Goal: Task Accomplishment & Management: Use online tool/utility

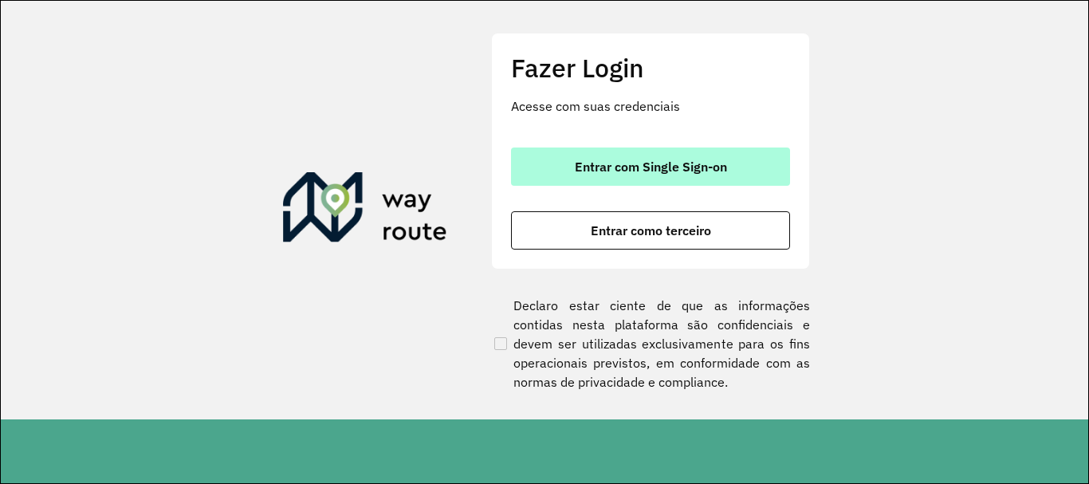
click at [575, 163] on span "Entrar com Single Sign-on" at bounding box center [651, 166] width 152 height 13
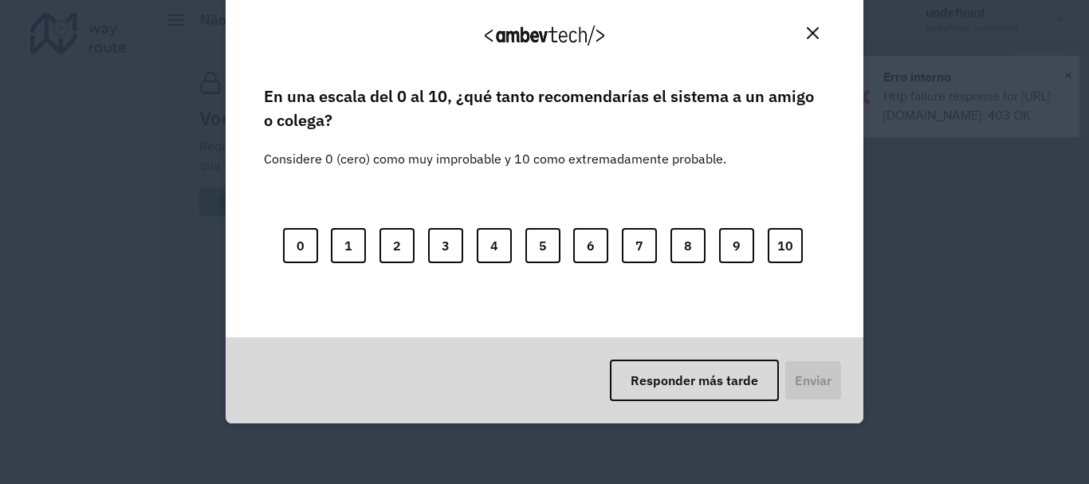
click at [817, 33] on button "Close" at bounding box center [813, 33] width 25 height 25
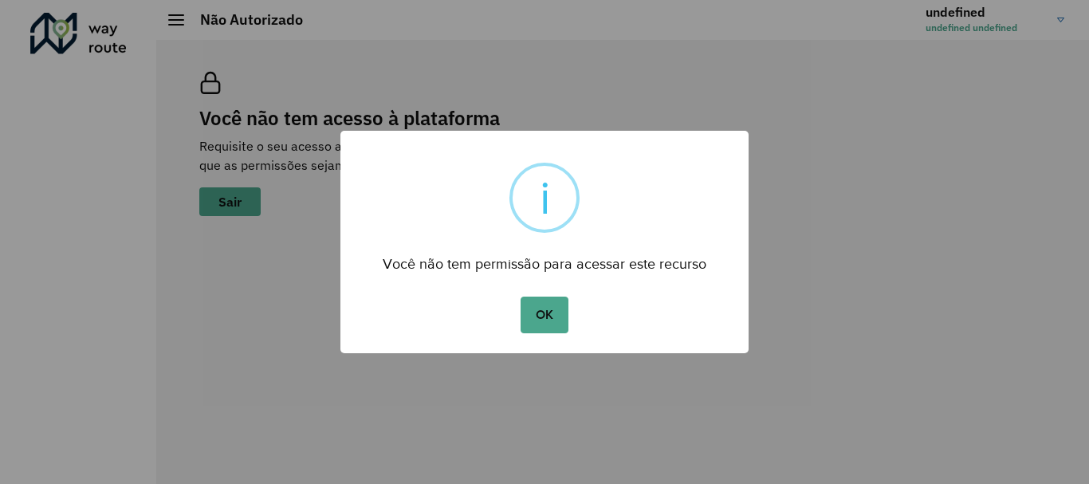
click at [928, 116] on div "× i Você não tem permissão para acessar este recurso OK No Cancel" at bounding box center [544, 242] width 1089 height 484
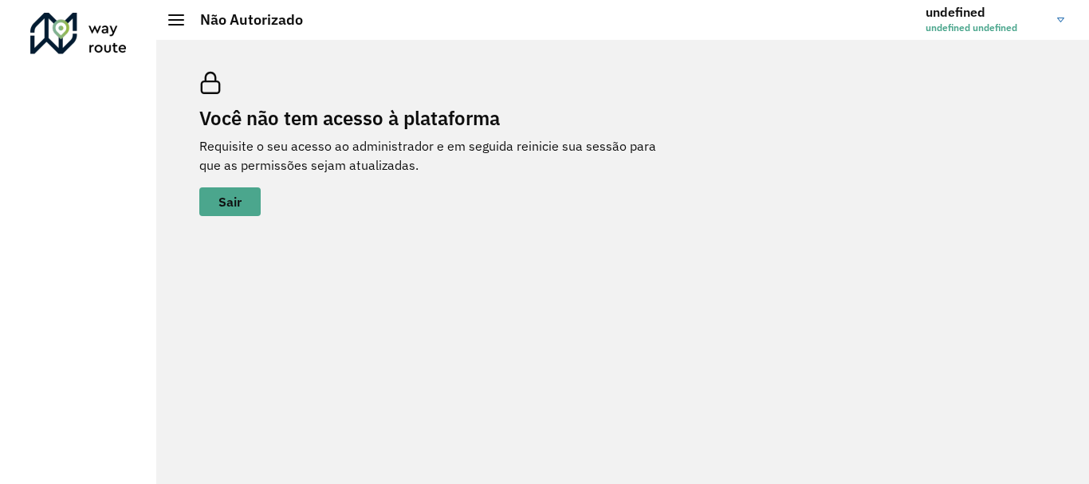
click at [193, 19] on h2 "Não Autorizado" at bounding box center [243, 20] width 119 height 18
click at [184, 14] on h2 "Não Autorizado" at bounding box center [243, 20] width 119 height 18
click at [179, 14] on span at bounding box center [176, 15] width 16 height 2
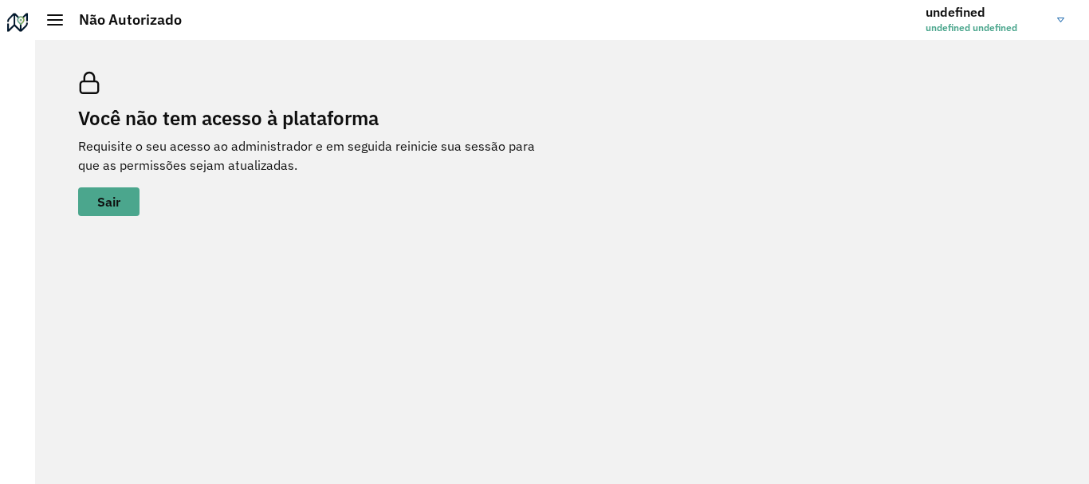
click at [1065, 8] on link "undefined undefined undefined" at bounding box center [1001, 19] width 151 height 41
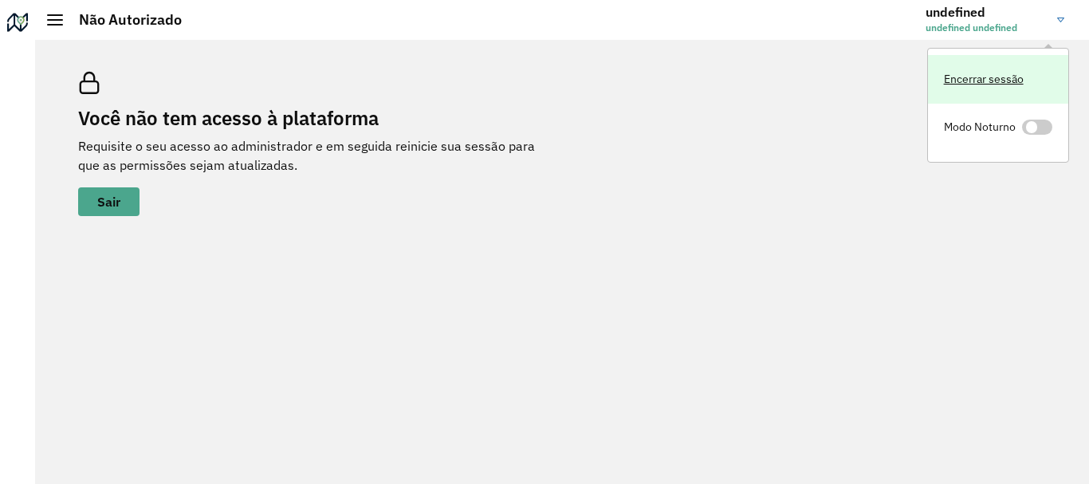
click at [1019, 75] on link "Encerrar sessão" at bounding box center [998, 79] width 140 height 49
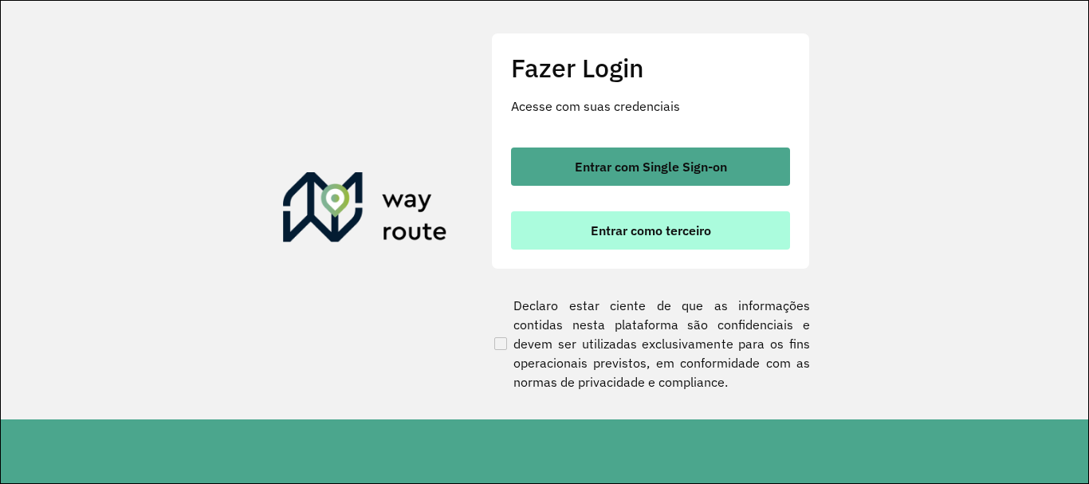
click at [640, 226] on span "Entrar como terceiro" at bounding box center [651, 230] width 120 height 13
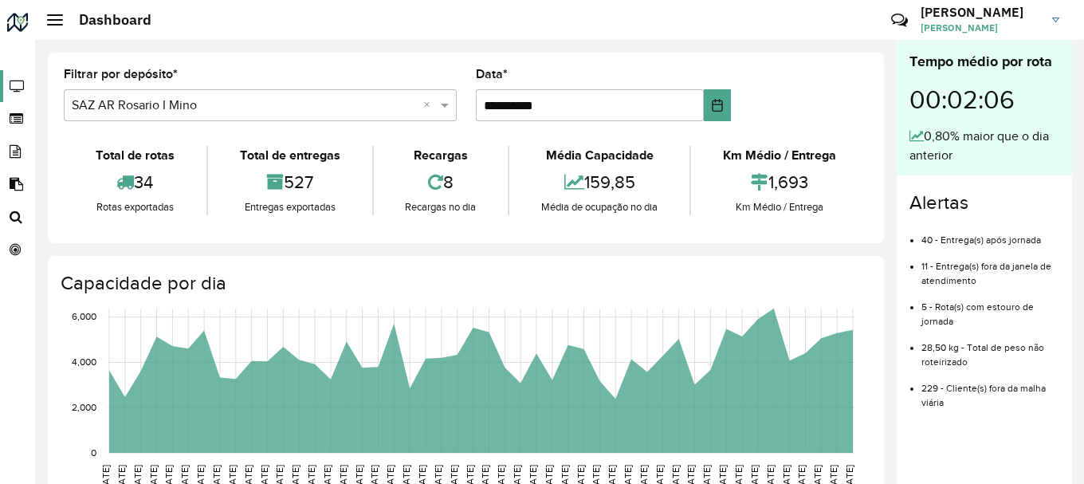
click at [8, 85] on icon at bounding box center [15, 87] width 31 height 14
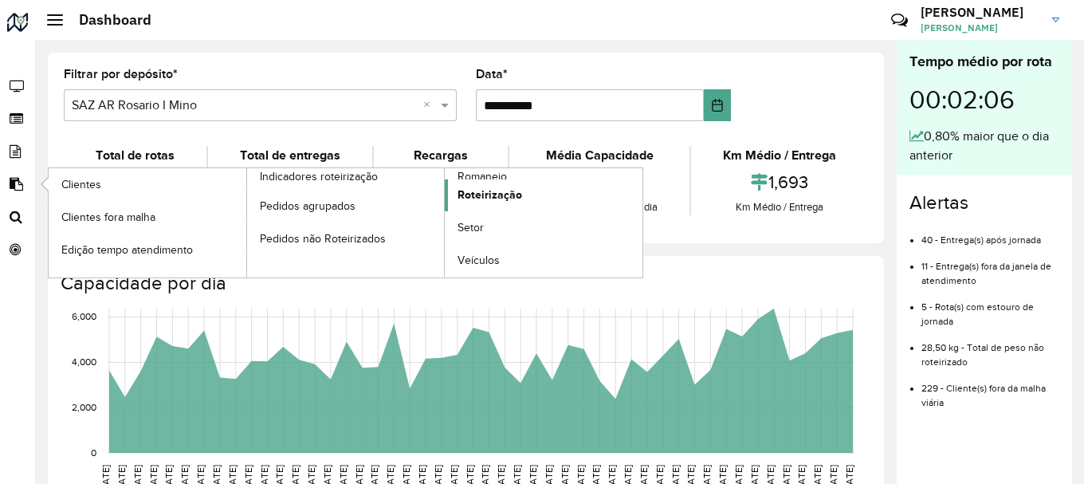
click at [533, 187] on link "Roteirização" at bounding box center [544, 195] width 198 height 32
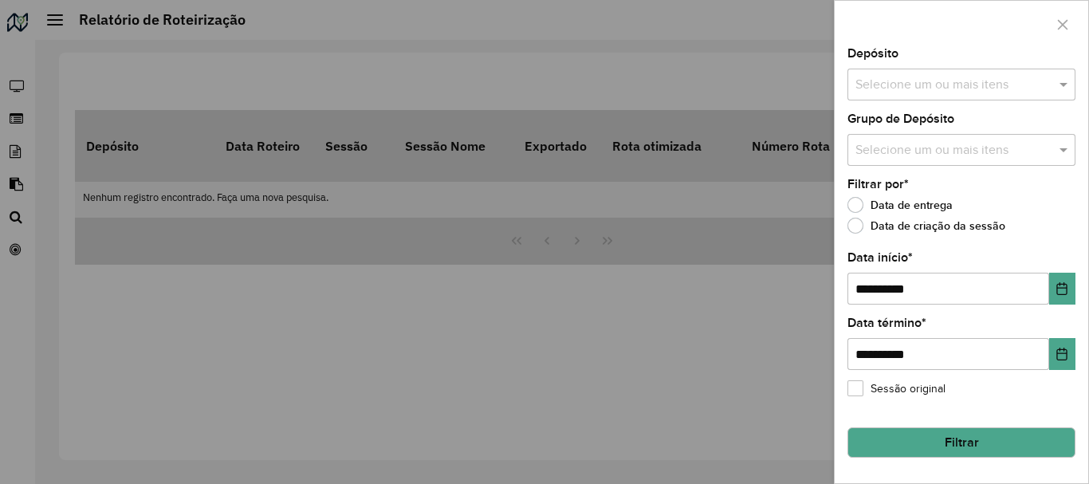
click at [927, 81] on input "text" at bounding box center [954, 85] width 204 height 19
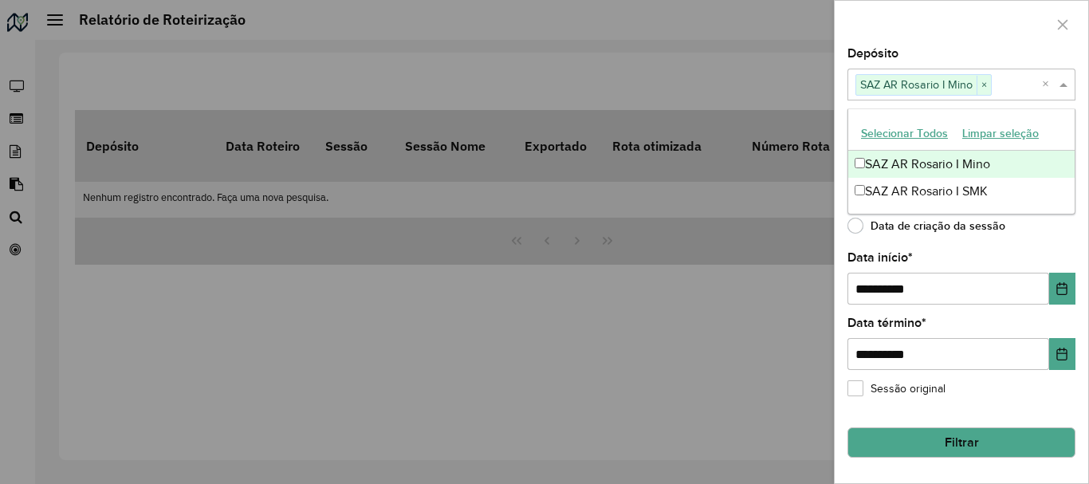
click at [1031, 49] on div "Depósito Selecione um ou mais itens SAZ AR Rosario I Mino × ×" at bounding box center [962, 74] width 228 height 53
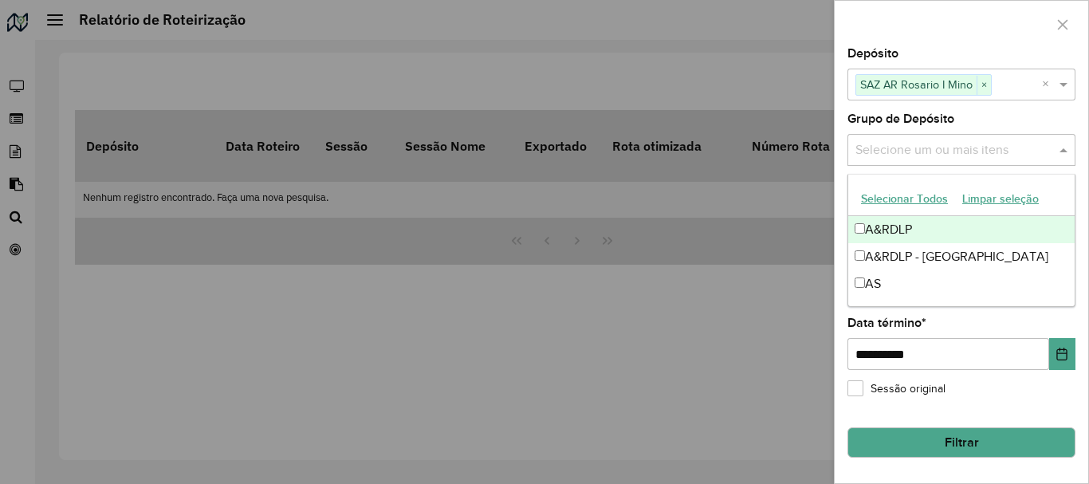
click at [935, 146] on input "text" at bounding box center [954, 150] width 204 height 19
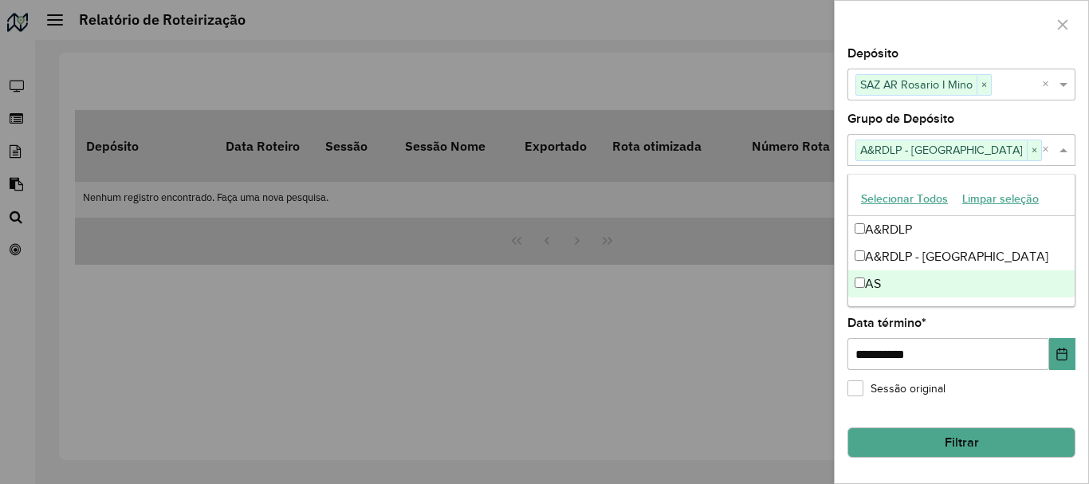
click at [941, 432] on button "Filtrar" at bounding box center [962, 442] width 228 height 30
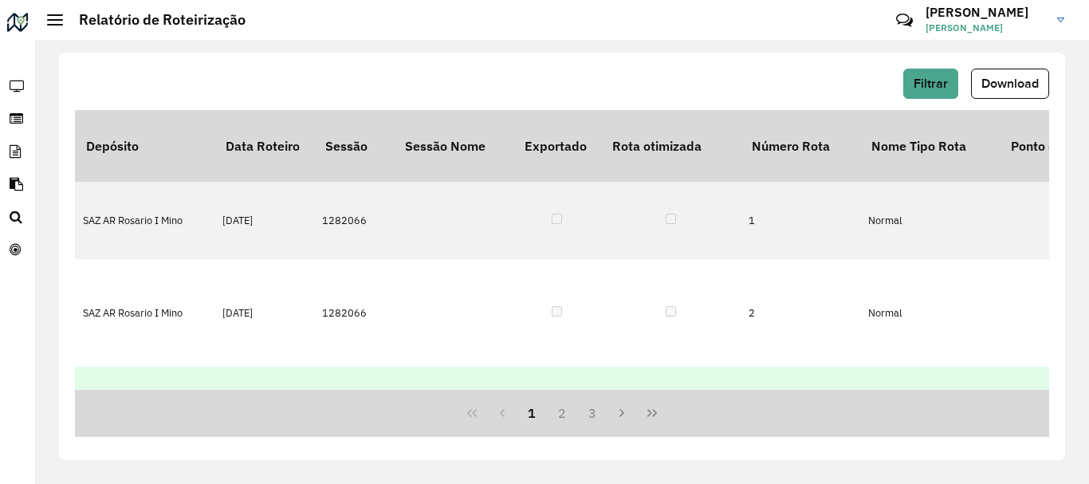
click at [185, 367] on td "SAZ AR Rosario I Mino" at bounding box center [145, 444] width 140 height 154
click at [893, 367] on td "Normal" at bounding box center [930, 444] width 140 height 154
click at [112, 367] on td "SAZ AR Rosario I Mino" at bounding box center [145, 444] width 140 height 154
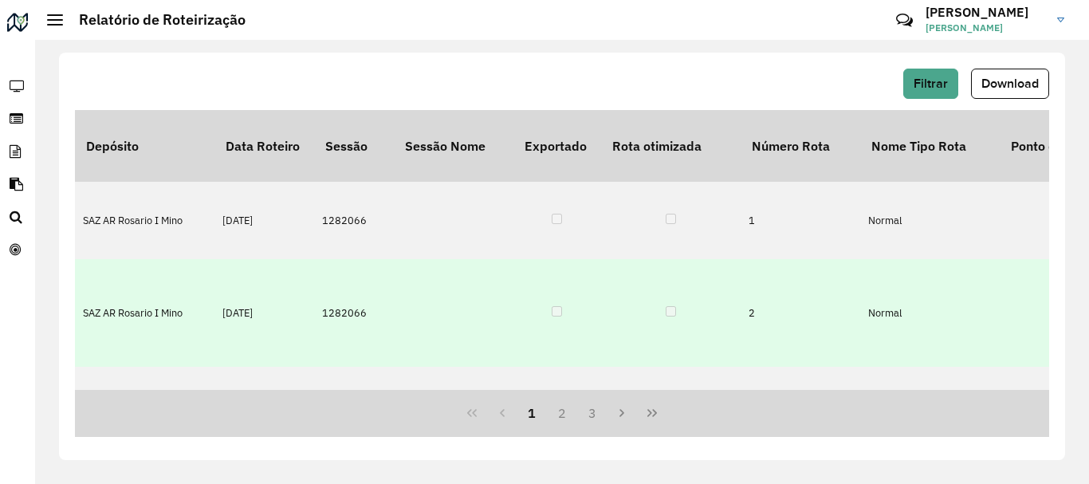
click at [130, 259] on td "SAZ AR Rosario I Mino" at bounding box center [145, 313] width 140 height 108
click at [135, 275] on td "SAZ AR Rosario I Mino" at bounding box center [145, 313] width 140 height 108
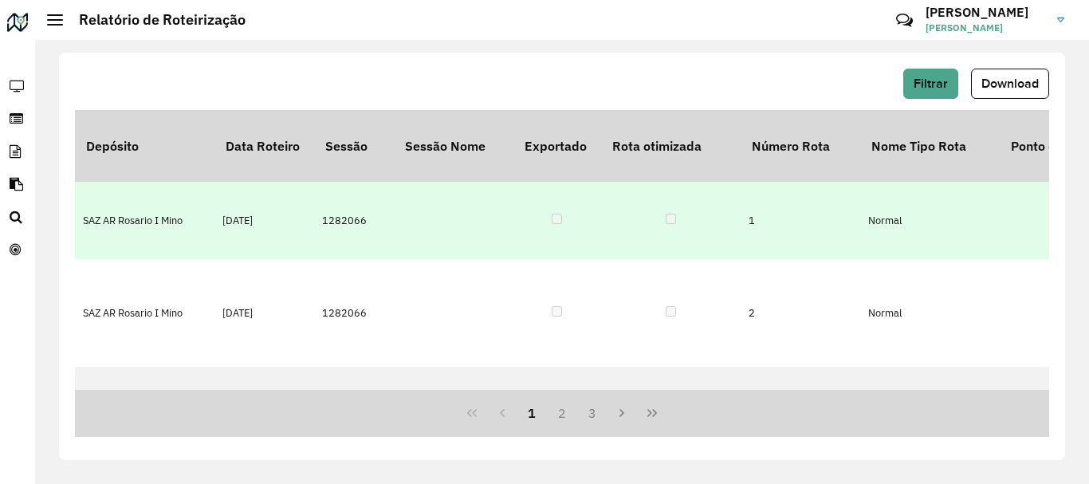
click at [148, 205] on td "SAZ AR Rosario I Mino" at bounding box center [145, 220] width 140 height 77
click at [148, 187] on td "SAZ AR Rosario I Mino" at bounding box center [145, 220] width 140 height 77
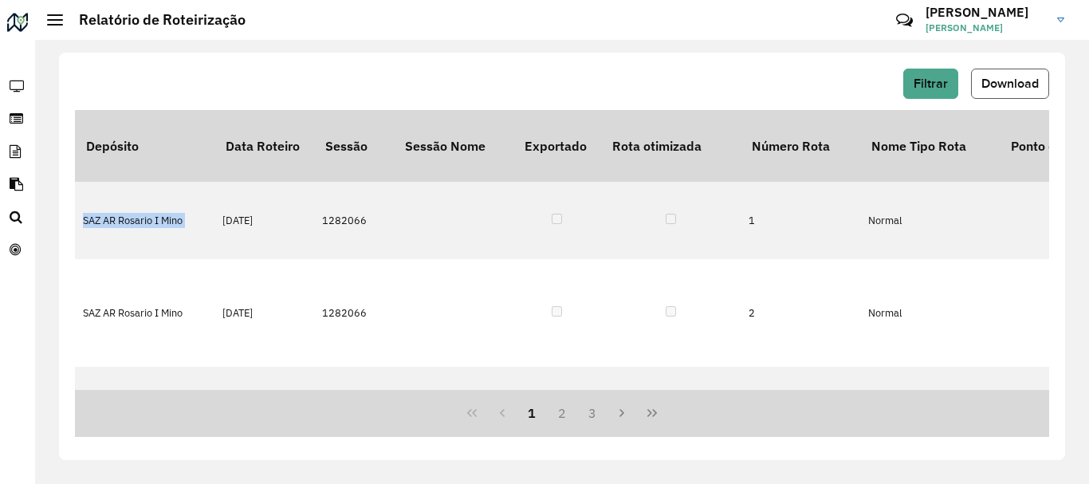
click at [1021, 89] on span "Download" at bounding box center [1010, 84] width 57 height 14
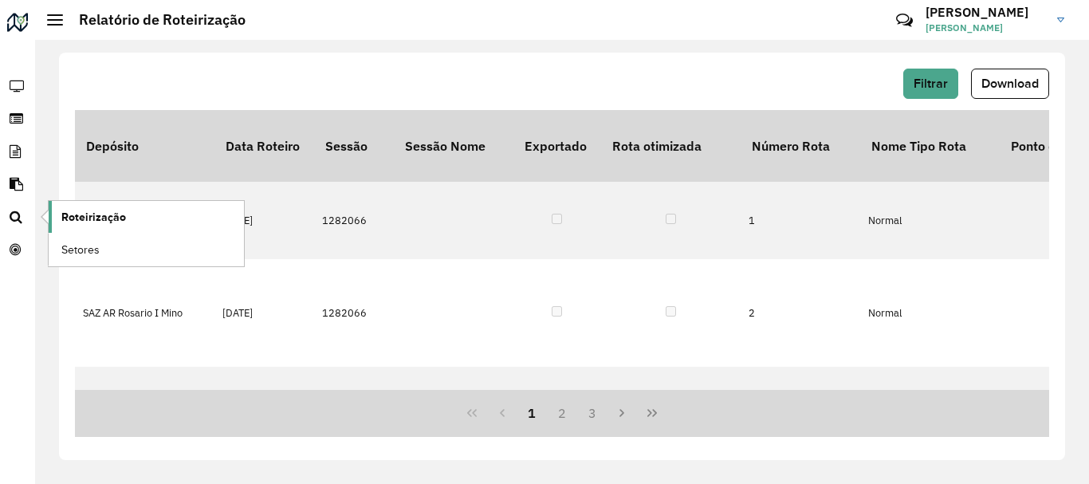
click at [93, 213] on span "Roteirização" at bounding box center [93, 217] width 65 height 17
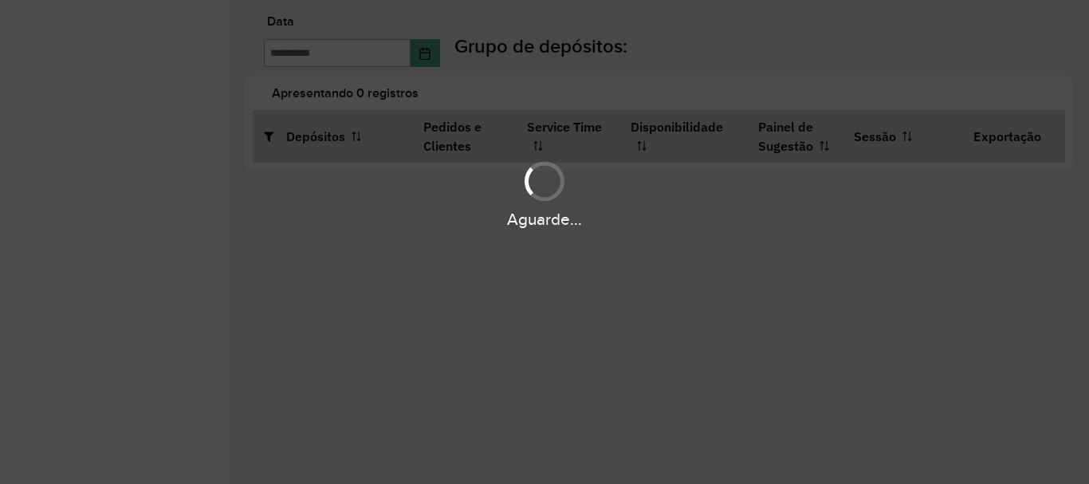
type input "**********"
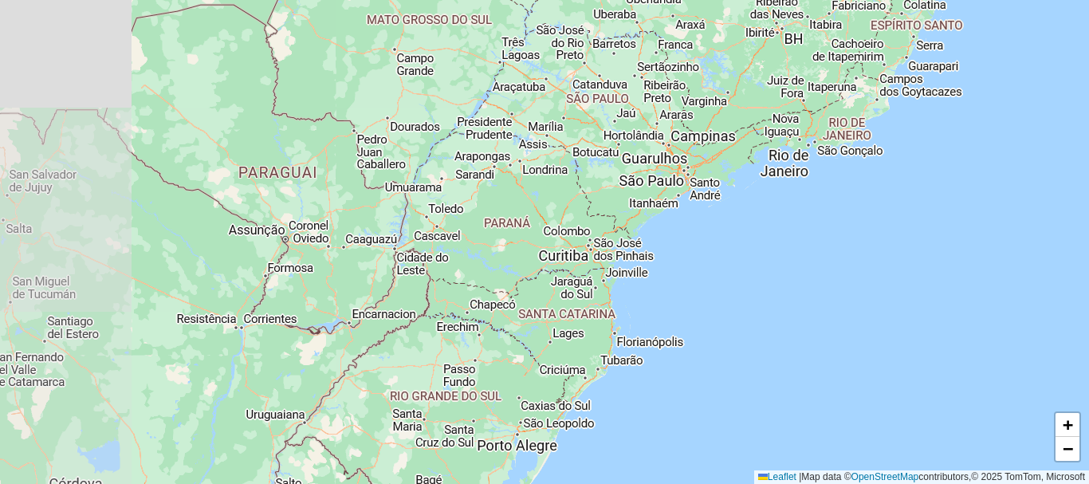
drag, startPoint x: 424, startPoint y: 283, endPoint x: 631, endPoint y: 211, distance: 218.9
click at [631, 211] on div "+ − Leaflet | Map data © OpenStreetMap contributors,© 2025 TomTom, Microsoft" at bounding box center [544, 242] width 1089 height 484
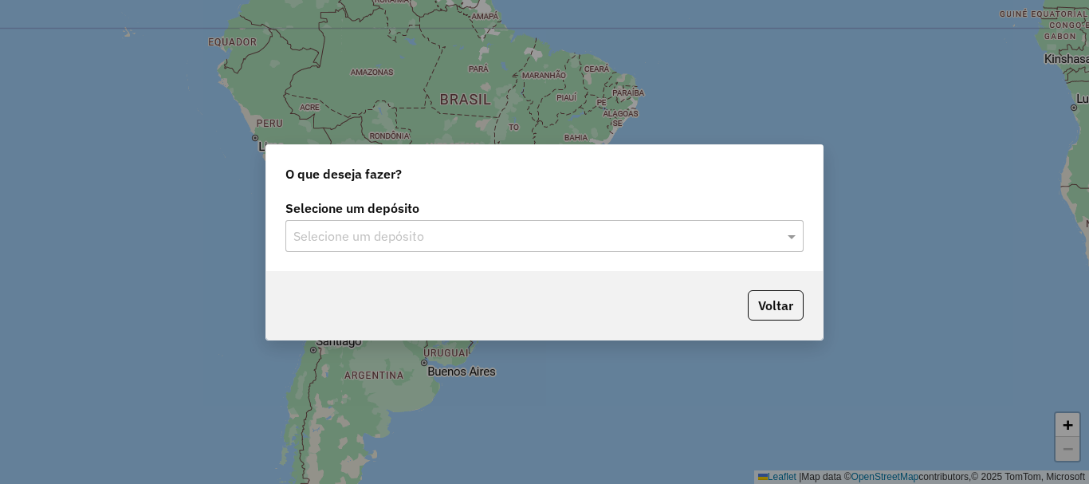
click at [403, 243] on input "text" at bounding box center [528, 236] width 470 height 19
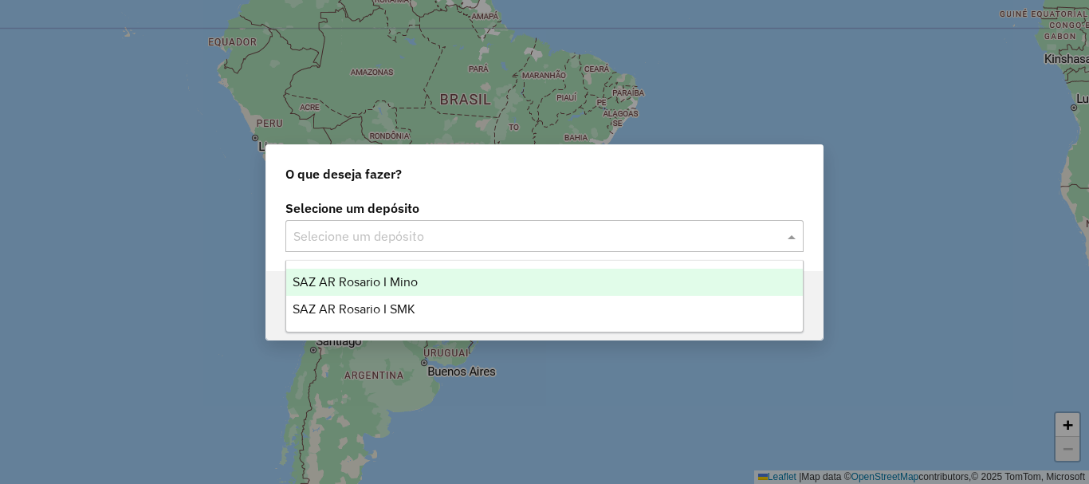
click at [404, 293] on div "SAZ AR Rosario I Mino" at bounding box center [544, 282] width 517 height 27
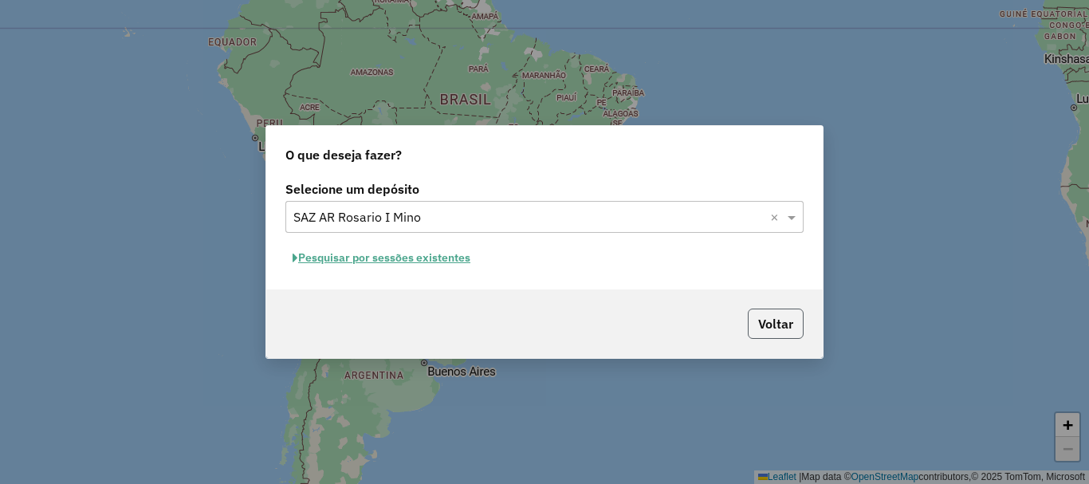
click at [761, 317] on button "Voltar" at bounding box center [776, 324] width 56 height 30
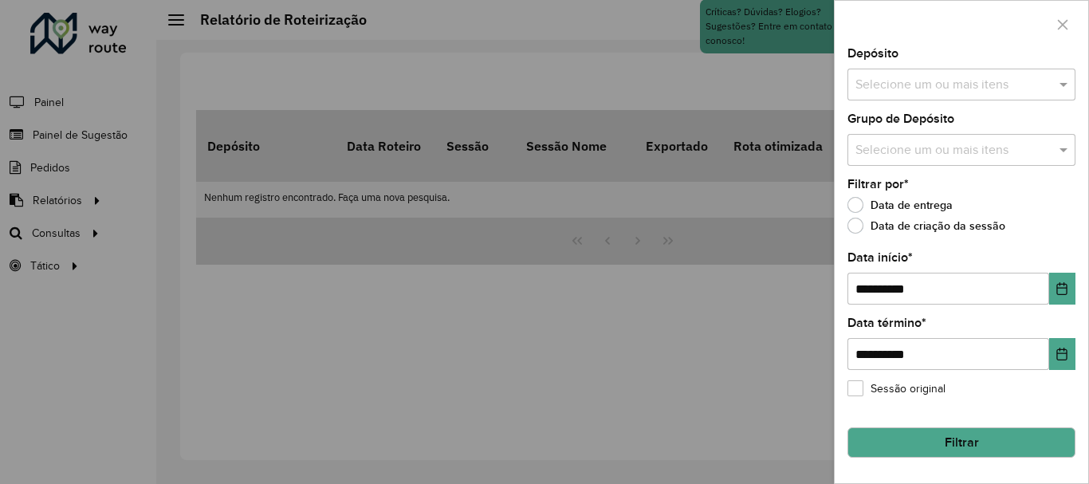
click at [875, 91] on input "text" at bounding box center [954, 85] width 204 height 19
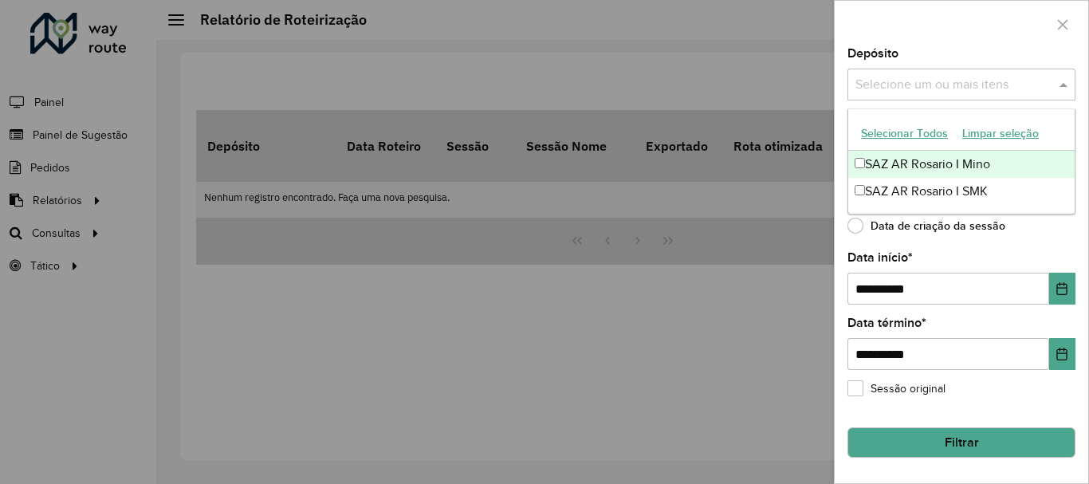
click at [880, 161] on div "SAZ AR Rosario I Mino" at bounding box center [961, 164] width 226 height 27
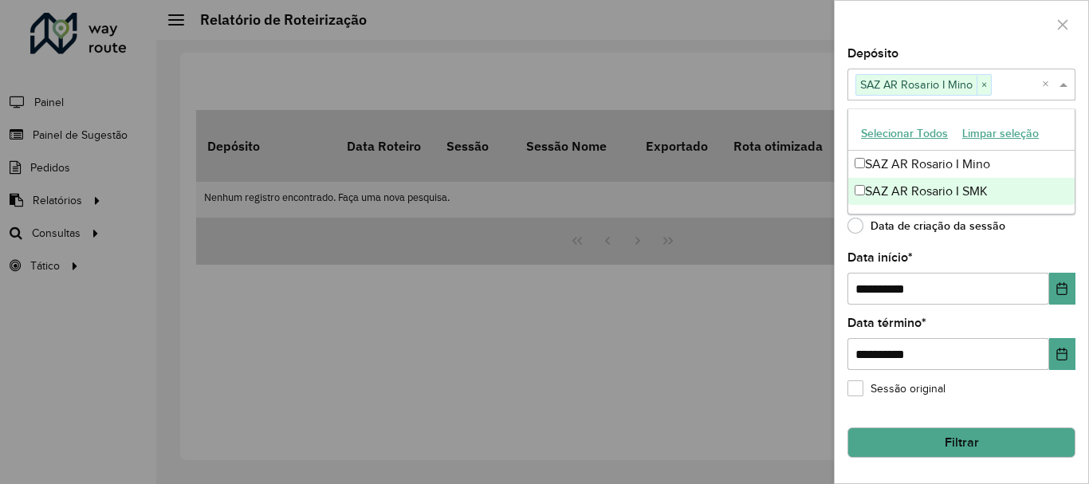
click at [935, 246] on div "**********" at bounding box center [962, 265] width 254 height 435
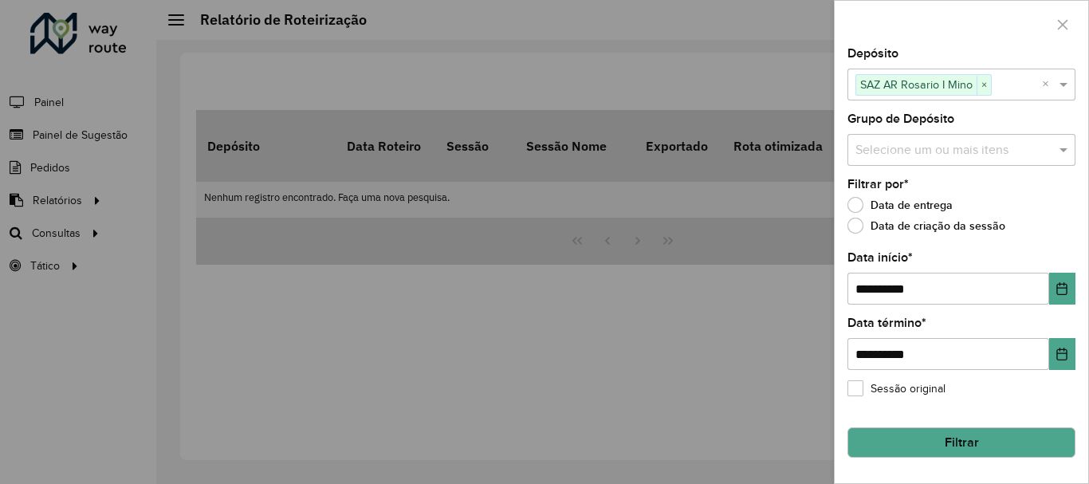
click at [871, 146] on input "text" at bounding box center [954, 150] width 204 height 19
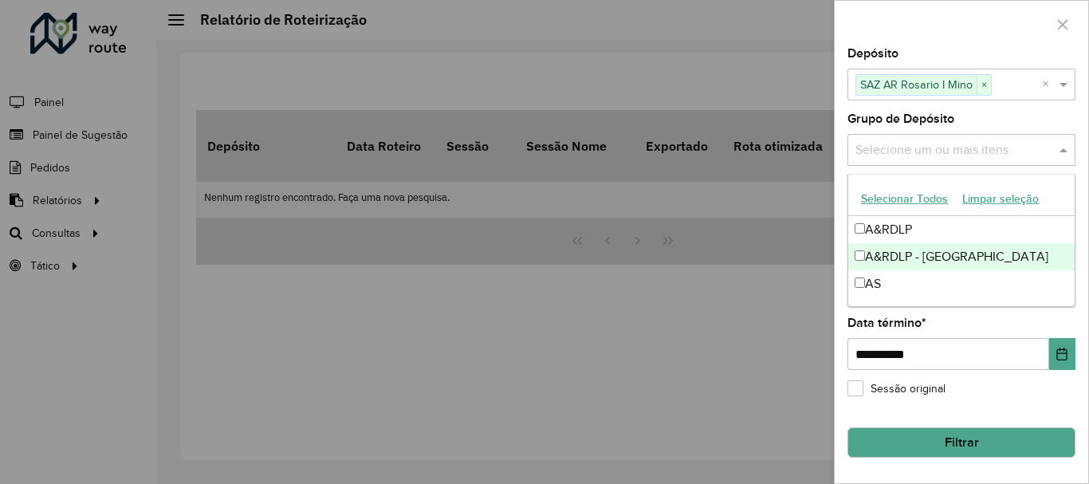
click at [891, 252] on div "A&RDLP - Argentina" at bounding box center [961, 256] width 226 height 27
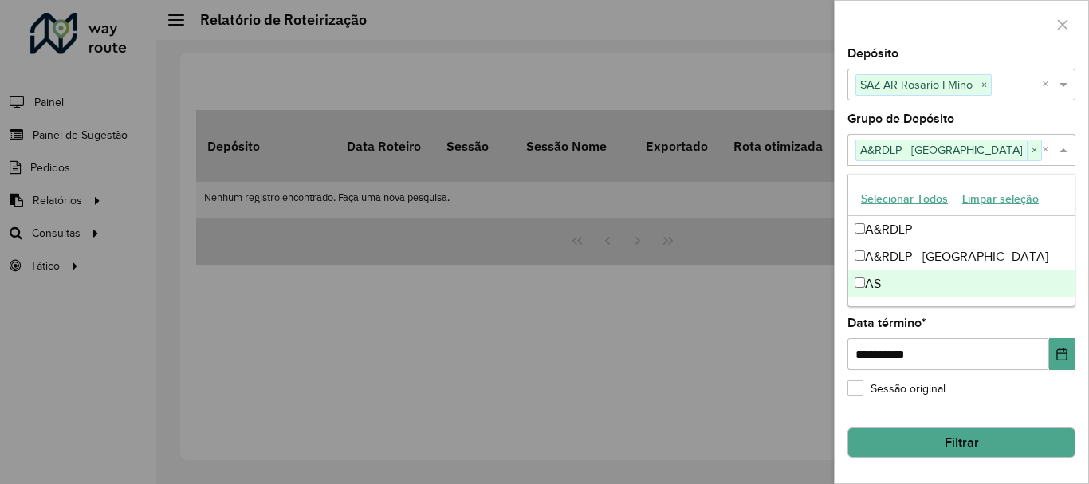
click at [893, 430] on button "Filtrar" at bounding box center [962, 442] width 228 height 30
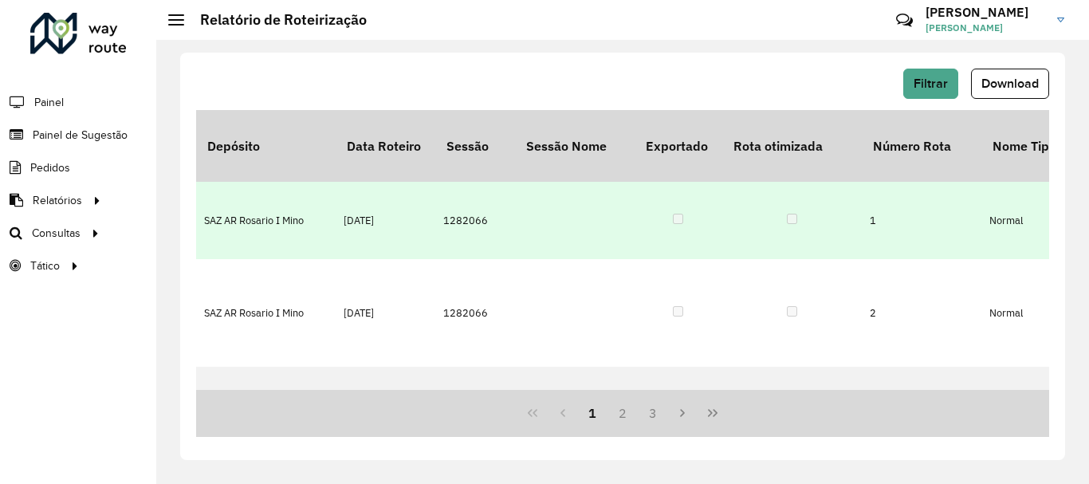
click at [281, 187] on td "SAZ AR Rosario I Mino" at bounding box center [266, 220] width 140 height 77
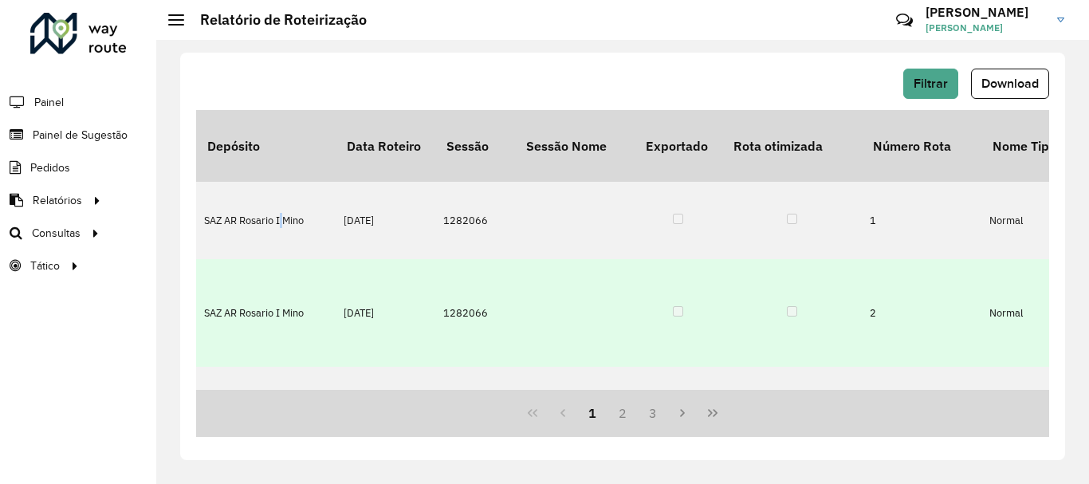
click at [280, 277] on td "SAZ AR Rosario I Mino" at bounding box center [266, 313] width 140 height 108
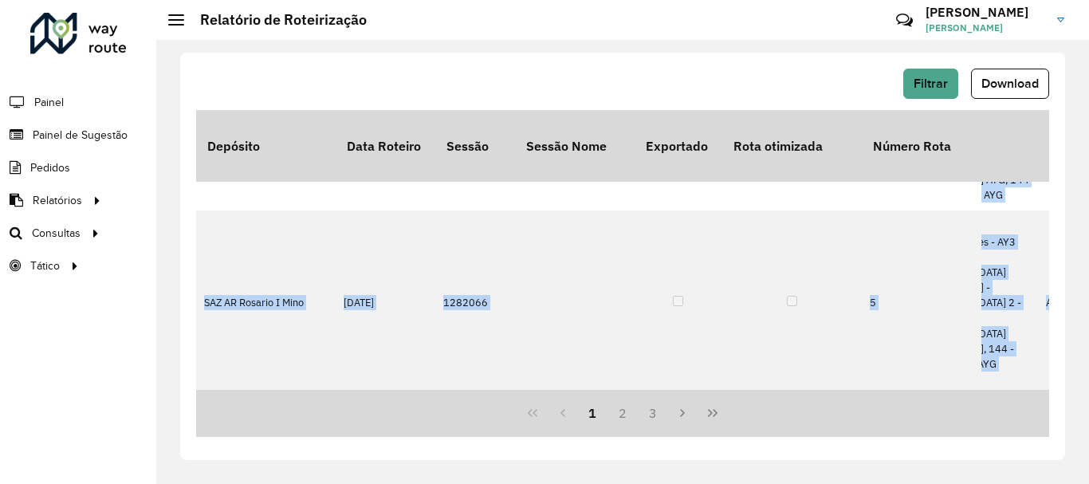
drag, startPoint x: 272, startPoint y: 384, endPoint x: 416, endPoint y: 358, distance: 146.7
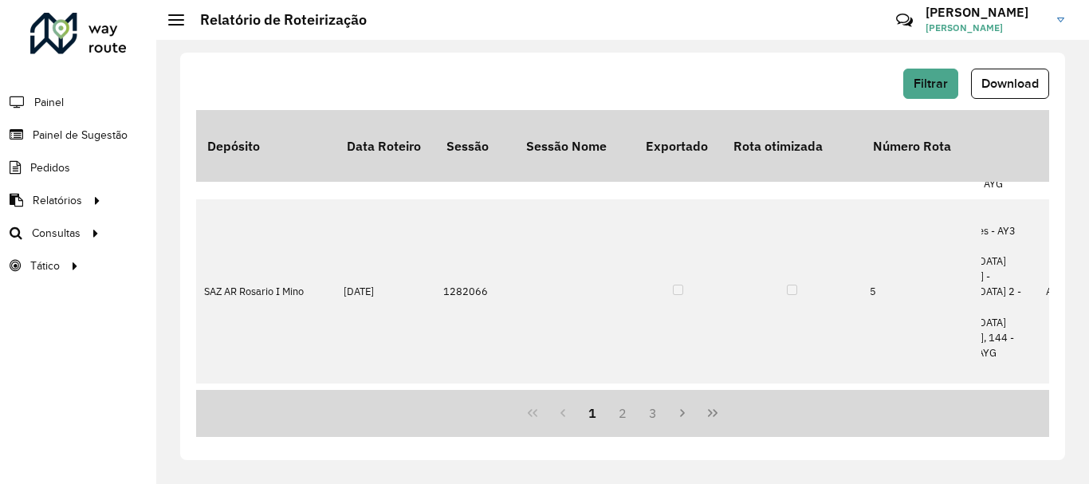
scroll to position [556, 581]
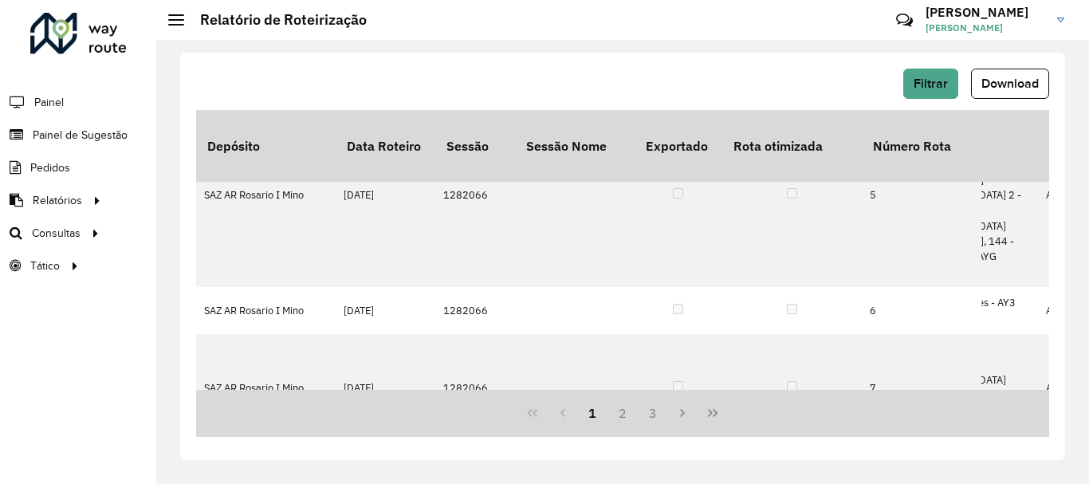
drag, startPoint x: 340, startPoint y: 384, endPoint x: 706, endPoint y: 367, distance: 366.4
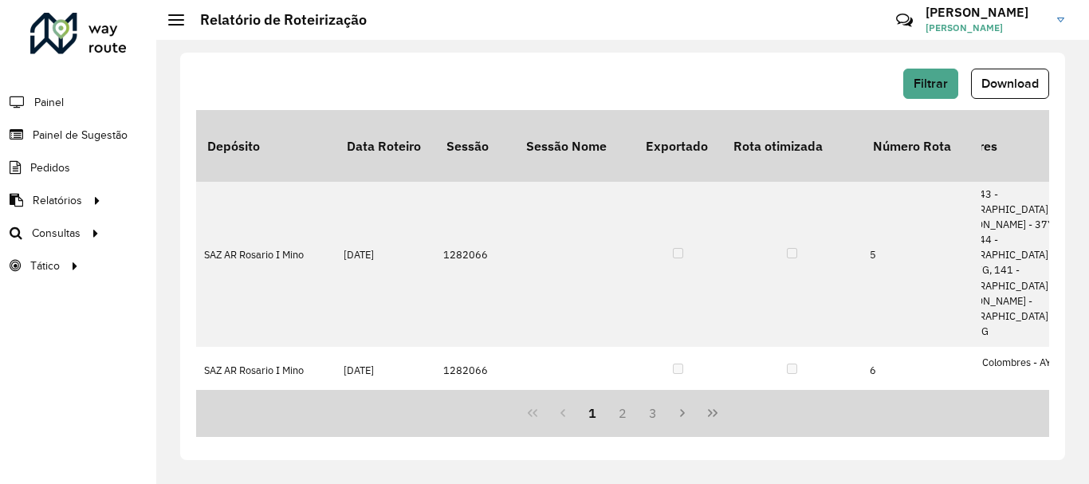
scroll to position [416, 4457]
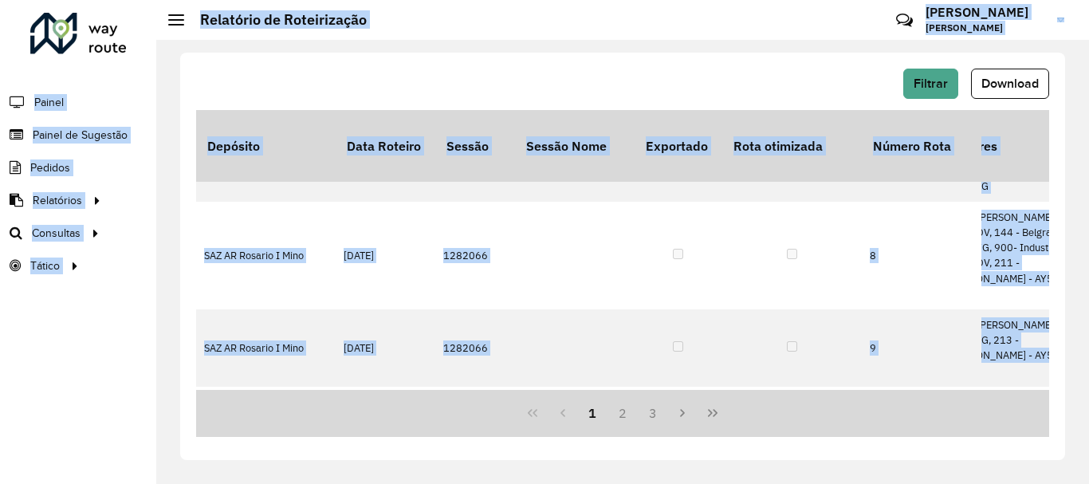
click at [860, 388] on div "Depósito Data Roteiro Sessão Sessão Nome Exportado Rota otimizada Número Rota N…" at bounding box center [622, 273] width 853 height 327
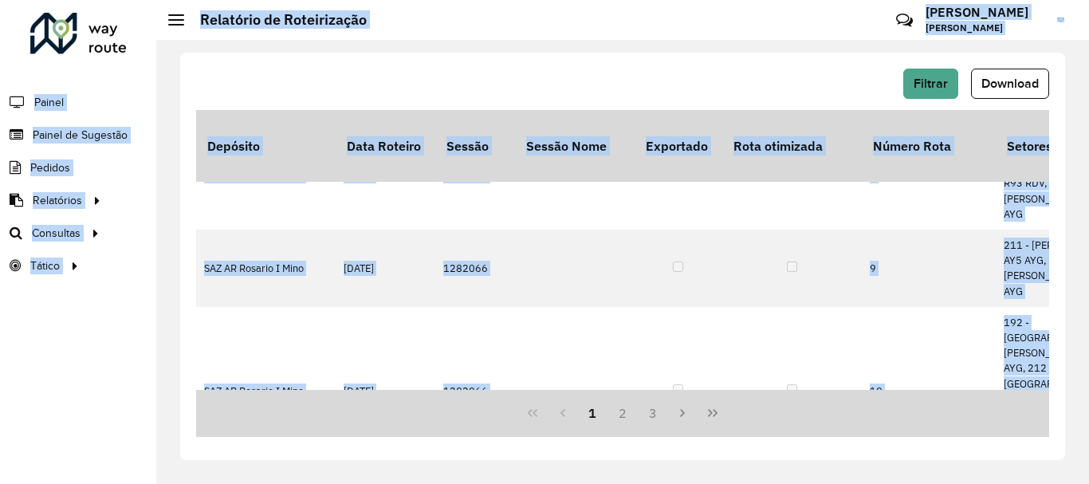
scroll to position [796, 4402]
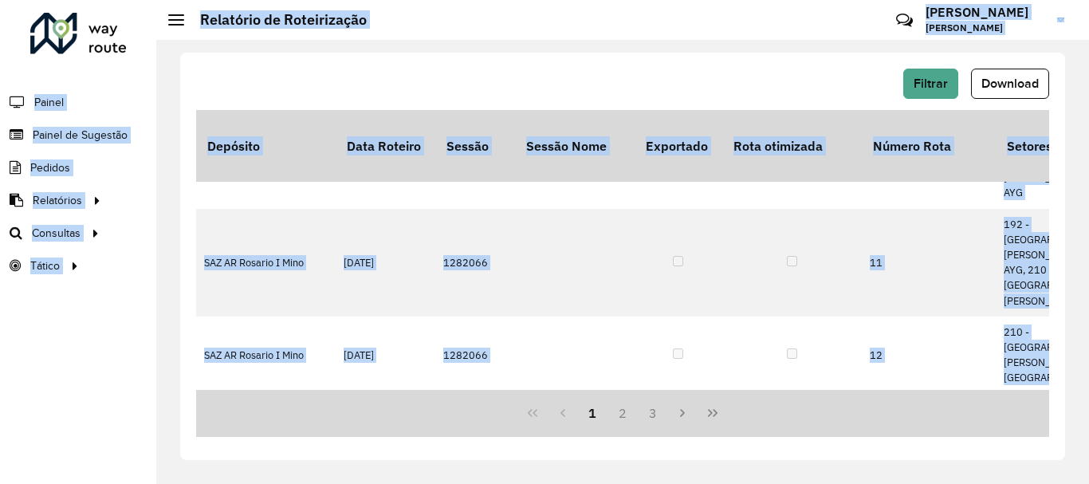
drag, startPoint x: 873, startPoint y: 383, endPoint x: 884, endPoint y: 380, distance: 10.6
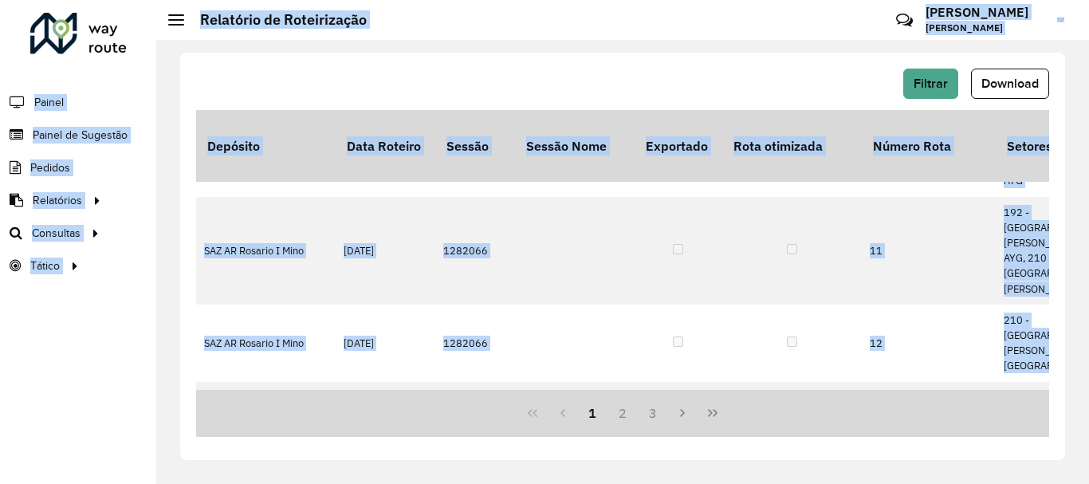
scroll to position [1214, 4402]
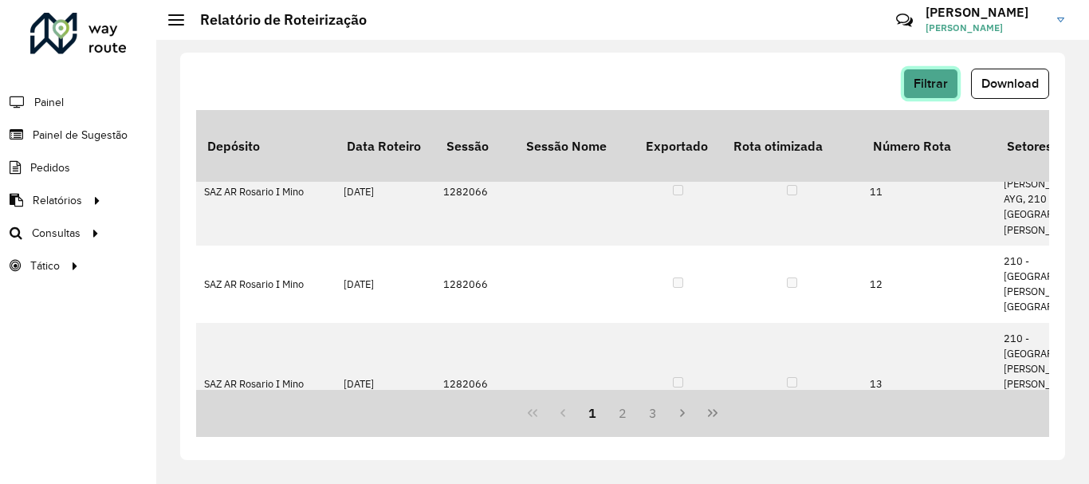
click at [933, 73] on button "Filtrar" at bounding box center [930, 84] width 55 height 30
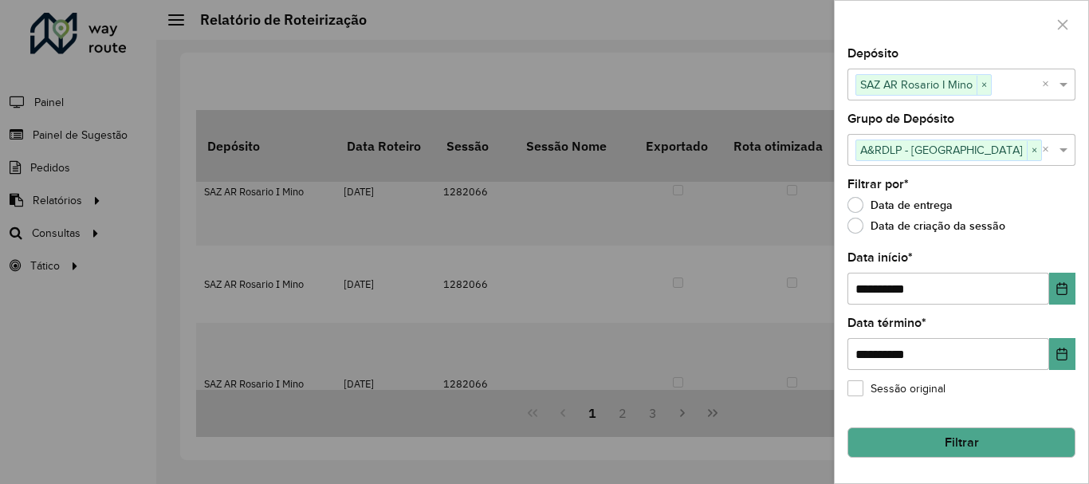
click at [852, 220] on label "Data de criação da sessão" at bounding box center [927, 226] width 158 height 16
click at [852, 206] on label "Data de entrega" at bounding box center [900, 205] width 105 height 16
click at [946, 448] on button "Filtrar" at bounding box center [962, 442] width 228 height 30
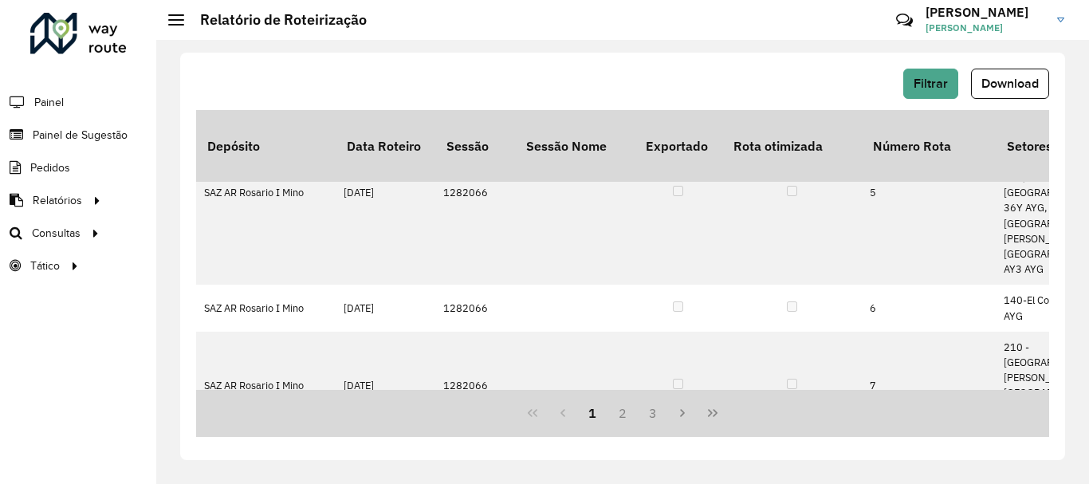
scroll to position [638, 4402]
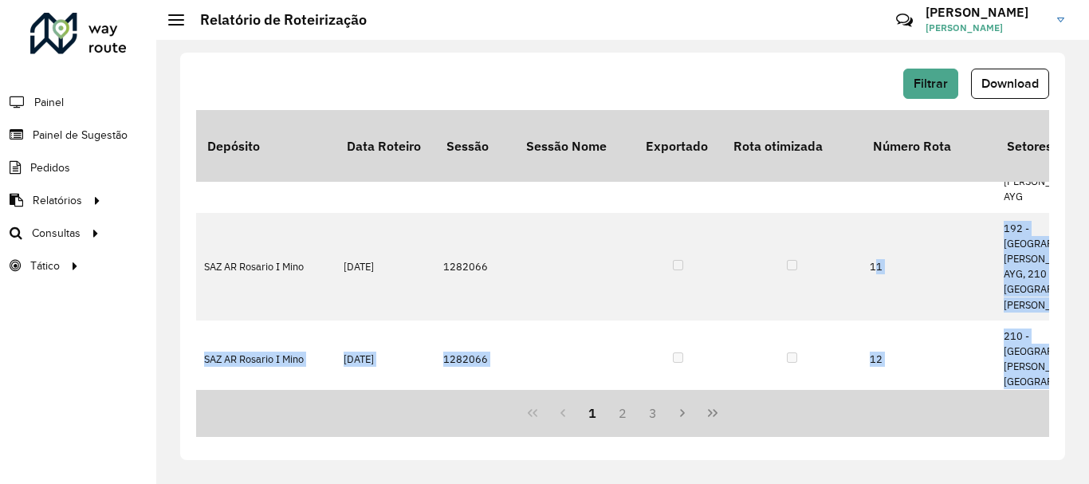
drag, startPoint x: 864, startPoint y: 384, endPoint x: 876, endPoint y: 388, distance: 12.4
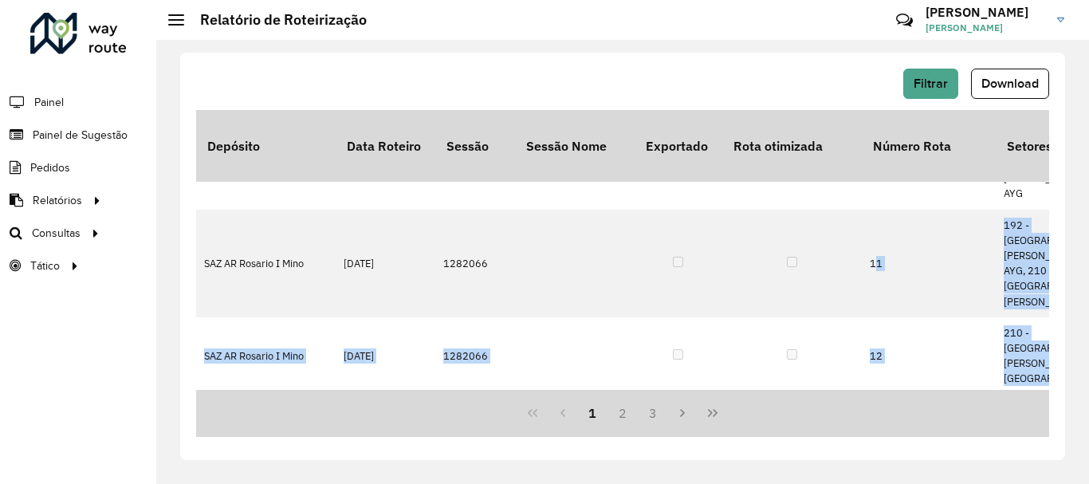
click at [876, 388] on div "Depósito Data Roteiro Sessão Sessão Nome Exportado Rota otimizada Número Rota N…" at bounding box center [622, 250] width 853 height 280
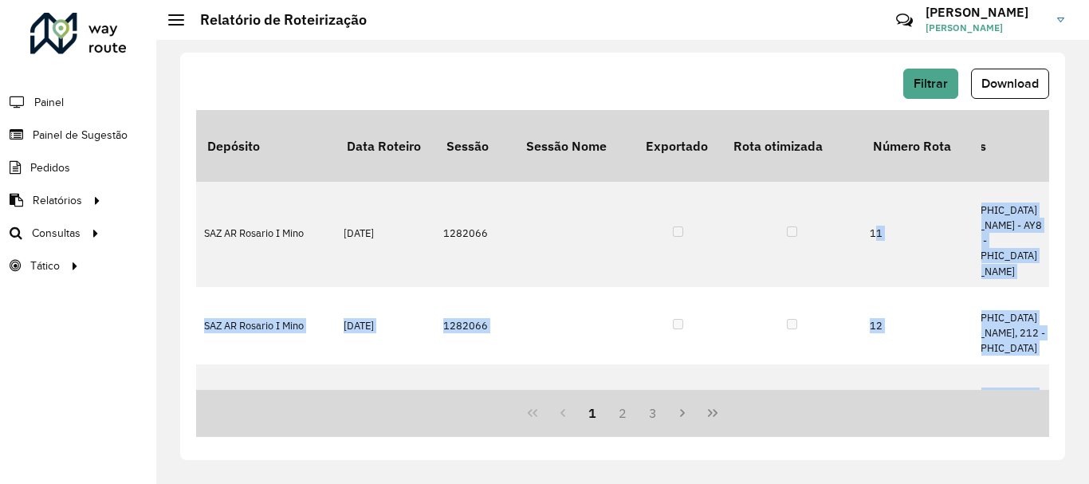
scroll to position [1172, 4451]
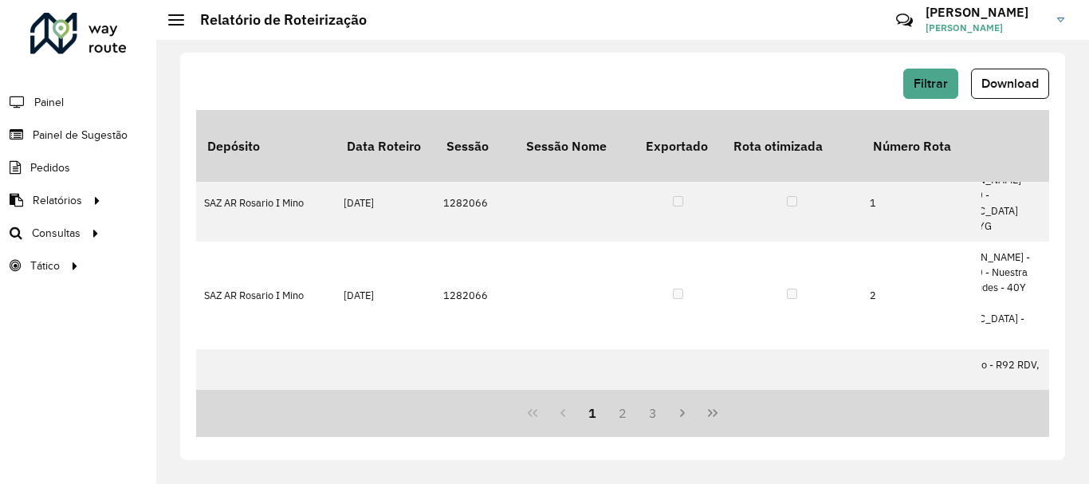
scroll to position [18, 4463]
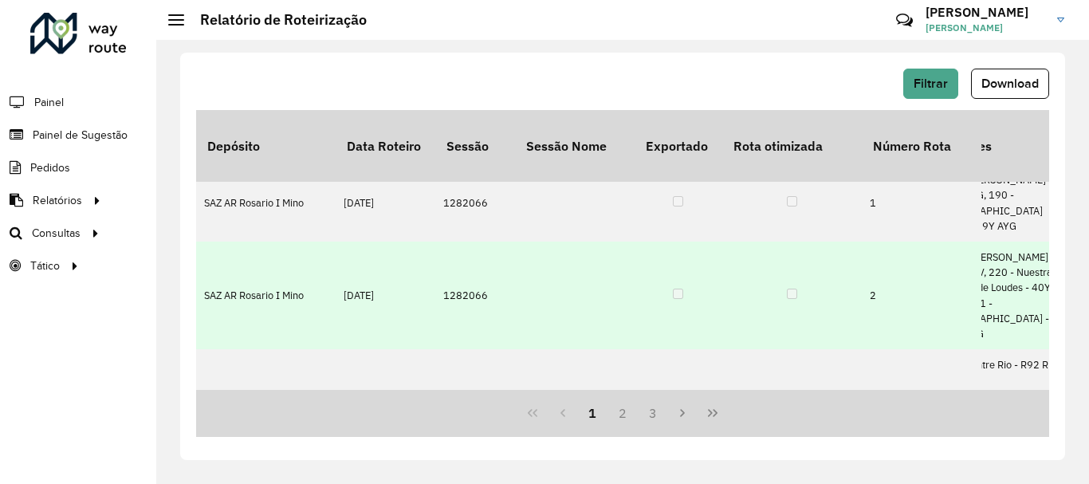
click at [925, 274] on td "2" at bounding box center [922, 296] width 120 height 108
click at [793, 259] on td at bounding box center [792, 296] width 140 height 108
click at [794, 244] on td at bounding box center [792, 296] width 140 height 108
click at [966, 265] on td "2" at bounding box center [922, 296] width 120 height 108
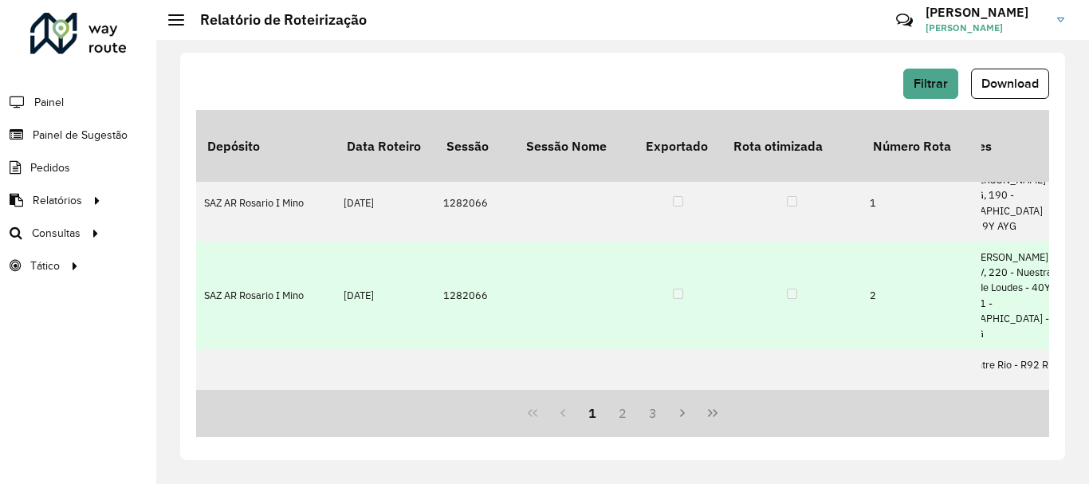
click at [966, 265] on td "2" at bounding box center [922, 296] width 120 height 108
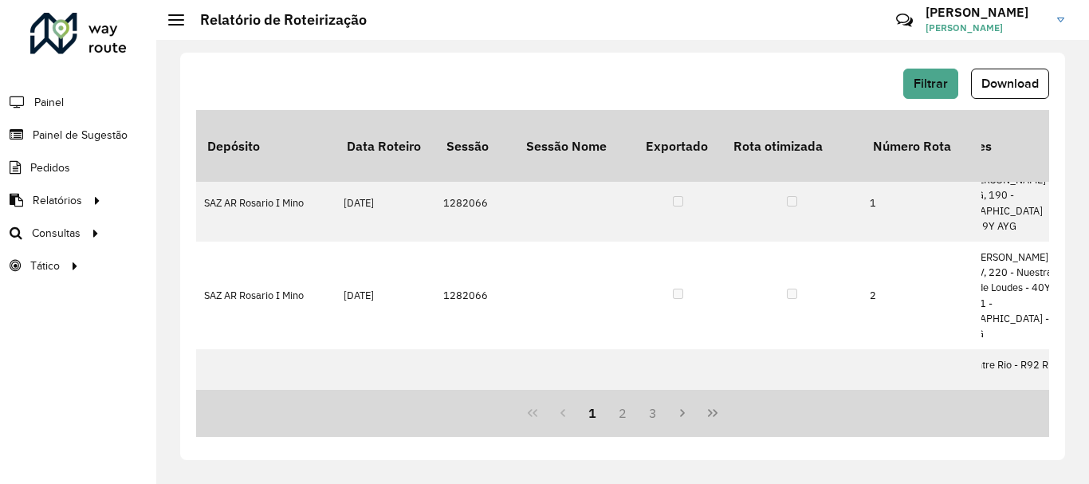
click at [181, 10] on hb-header "Relatório de Roteirização Críticas? Dúvidas? Elogios? Sugestões? Entre em conta…" at bounding box center [622, 20] width 933 height 40
click at [186, 26] on h2 "Relatório de Roteirização" at bounding box center [275, 20] width 183 height 18
click at [167, 15] on hb-header "Relatório de Roteirização Críticas? Dúvidas? Elogios? Sugestões? Entre em conta…" at bounding box center [622, 20] width 933 height 40
click at [184, 9] on hb-header "Relatório de Roteirização Críticas? Dúvidas? Elogios? Sugestões? Entre em conta…" at bounding box center [622, 20] width 933 height 40
click at [179, 13] on div "Relatório de Roteirização" at bounding box center [267, 20] width 199 height 18
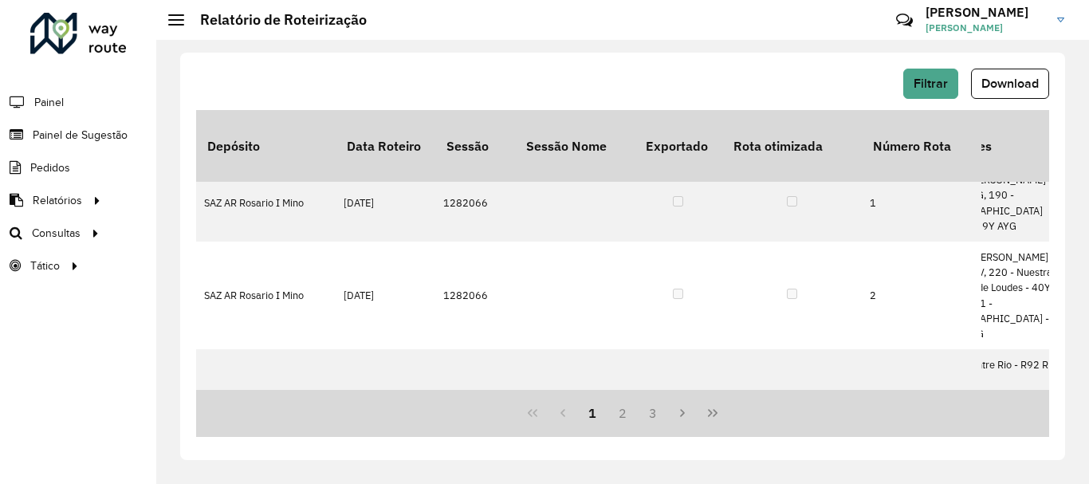
click at [175, 17] on div at bounding box center [176, 19] width 16 height 11
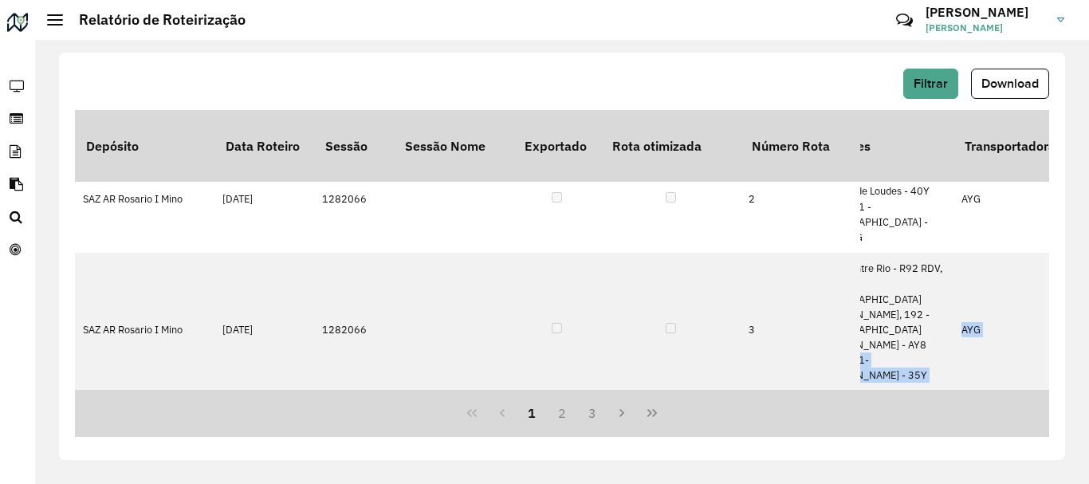
drag, startPoint x: 865, startPoint y: 380, endPoint x: 880, endPoint y: 372, distance: 17.5
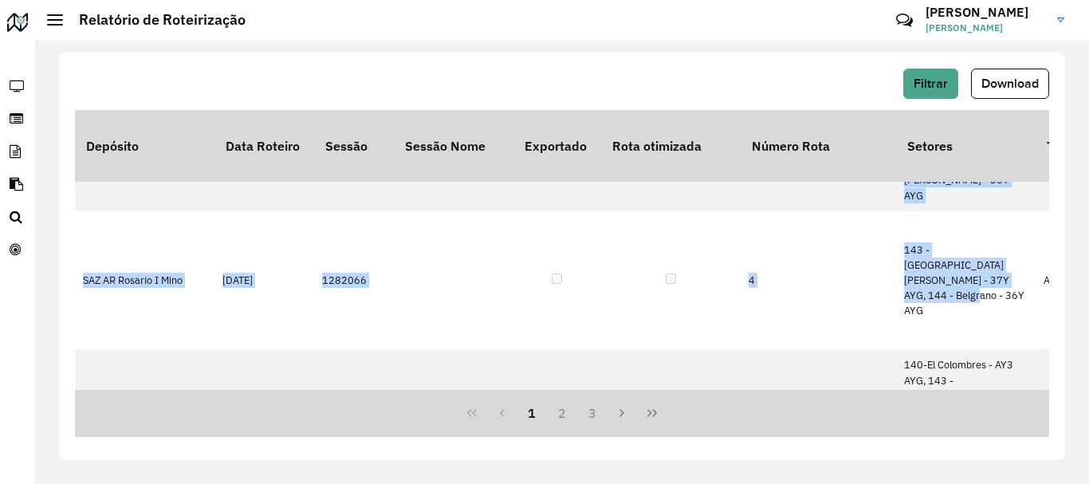
scroll to position [309, 4391]
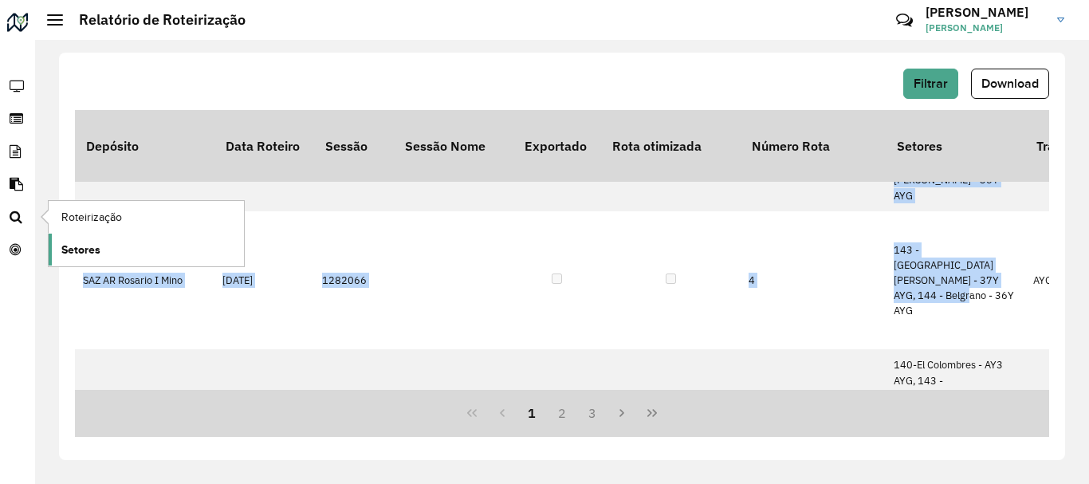
click at [80, 250] on span "Setores" at bounding box center [80, 250] width 39 height 17
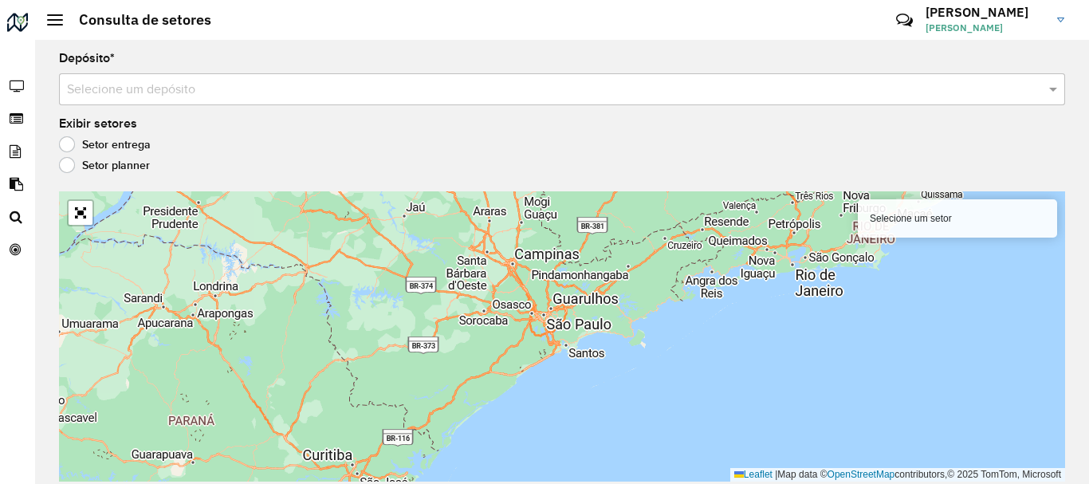
click at [138, 85] on input "text" at bounding box center [546, 90] width 958 height 19
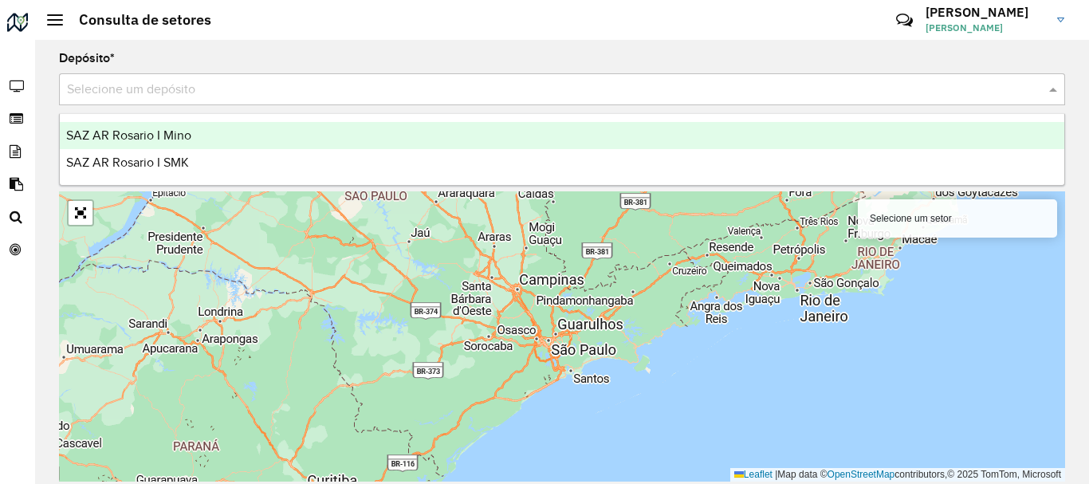
click at [140, 85] on input "text" at bounding box center [546, 90] width 958 height 19
click at [141, 137] on span "SAZ AR Rosario I Mino" at bounding box center [128, 135] width 125 height 14
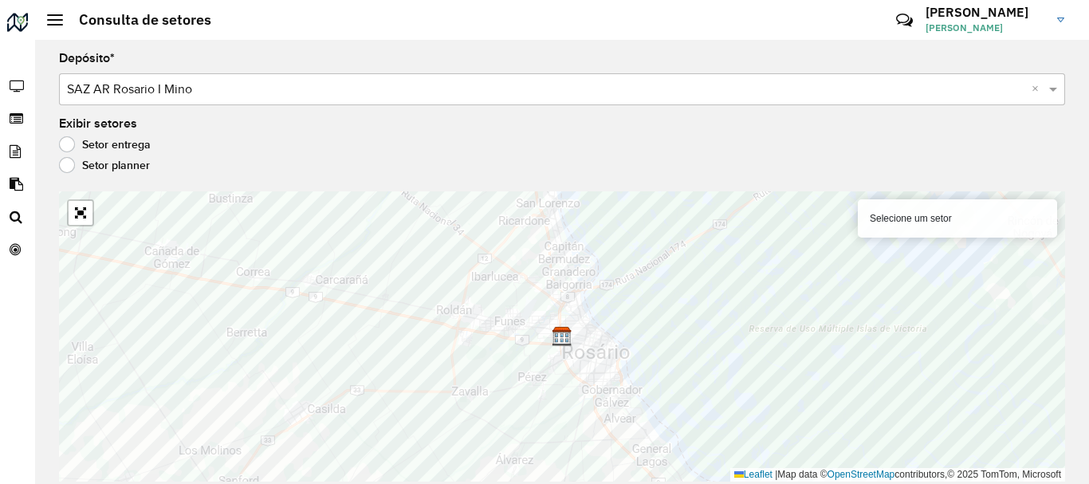
click at [912, 222] on div "Selecione um setor" at bounding box center [957, 218] width 199 height 38
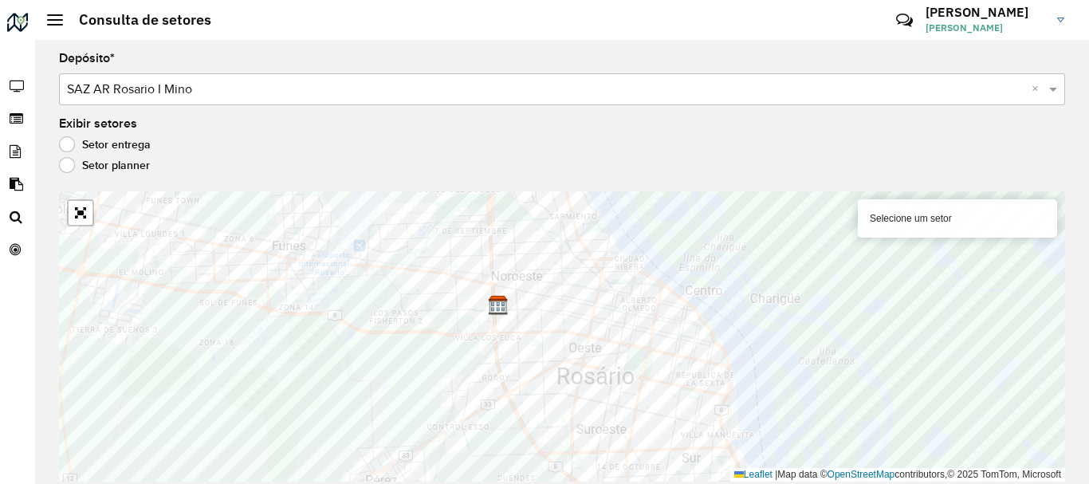
click at [977, 234] on div "Selecione um setor" at bounding box center [957, 218] width 199 height 38
click at [62, 167] on label "Setor planner" at bounding box center [104, 165] width 91 height 16
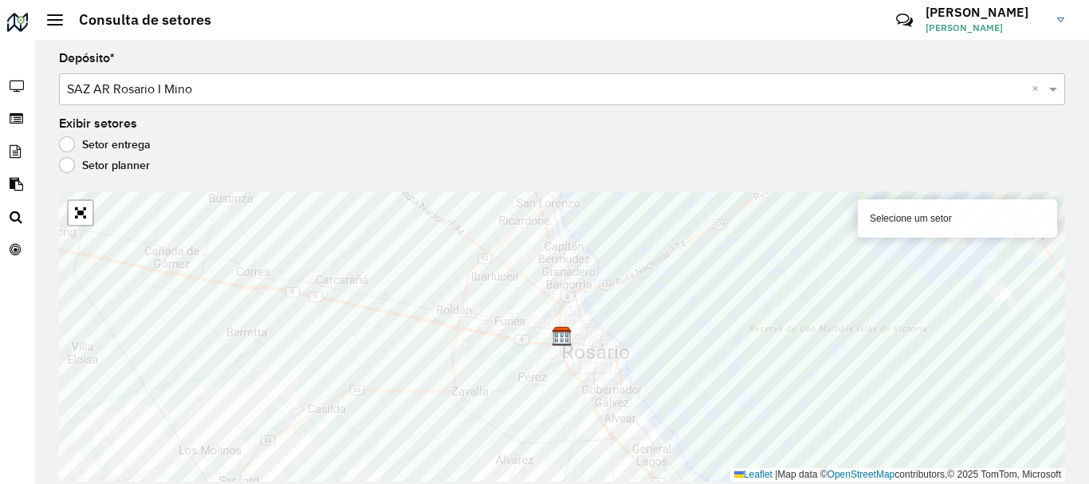
click at [70, 140] on label "Setor entrega" at bounding box center [105, 144] width 92 height 16
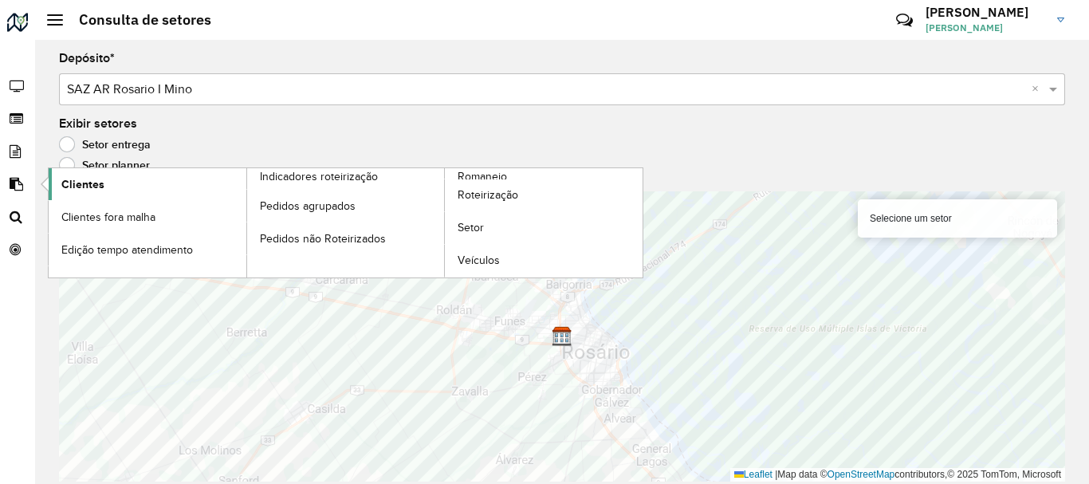
click at [107, 185] on link "Clientes" at bounding box center [148, 184] width 198 height 32
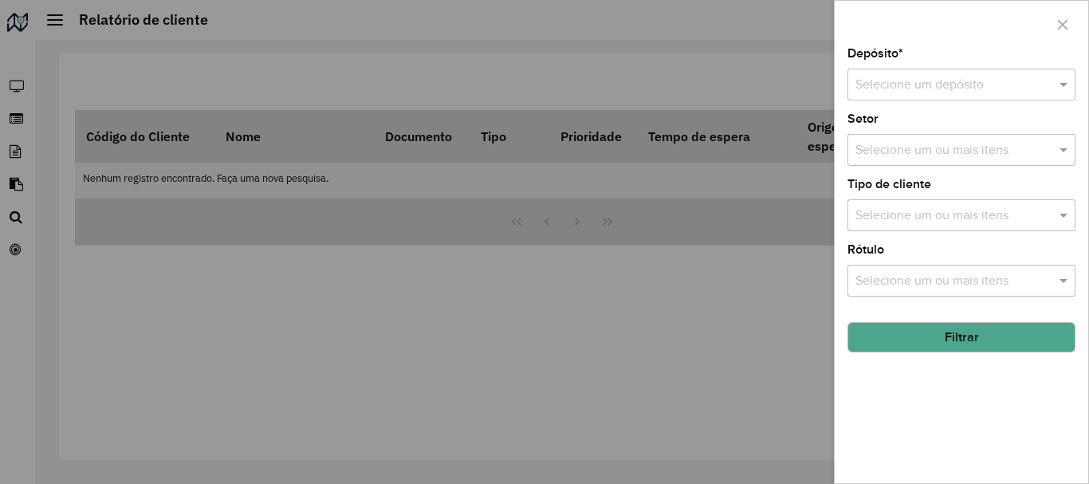
click at [923, 87] on input "text" at bounding box center [946, 85] width 180 height 19
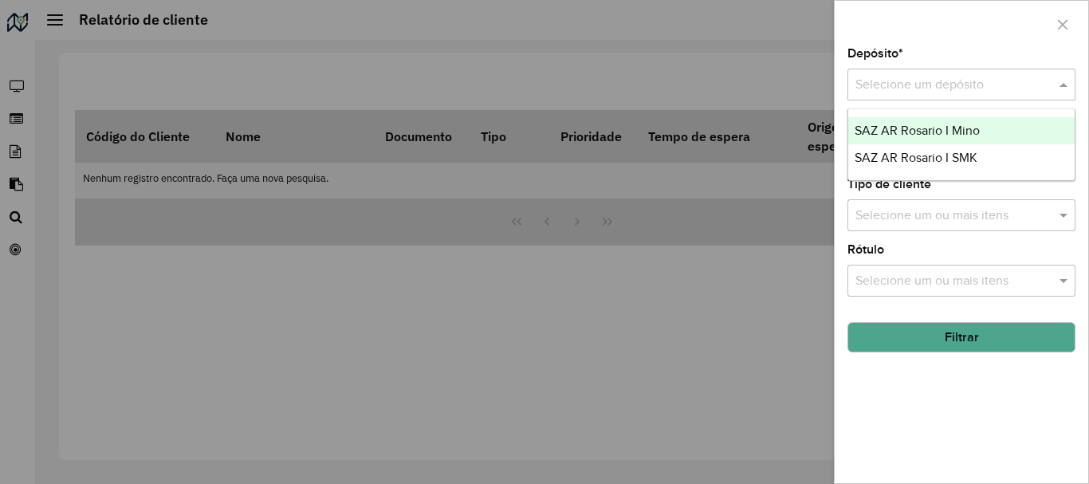
click at [929, 134] on span "SAZ AR Rosario I Mino" at bounding box center [917, 131] width 125 height 14
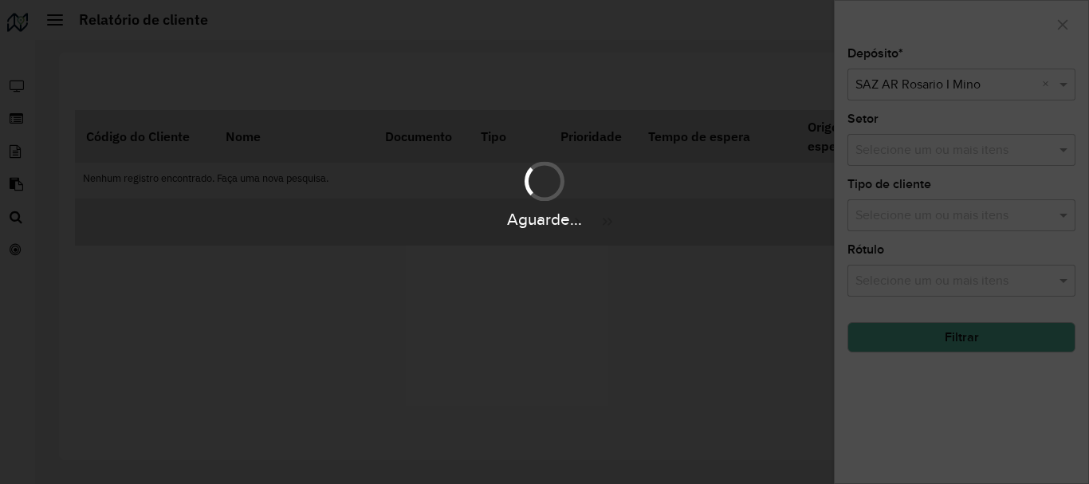
click at [944, 165] on div "Aguarde..." at bounding box center [544, 193] width 1089 height 76
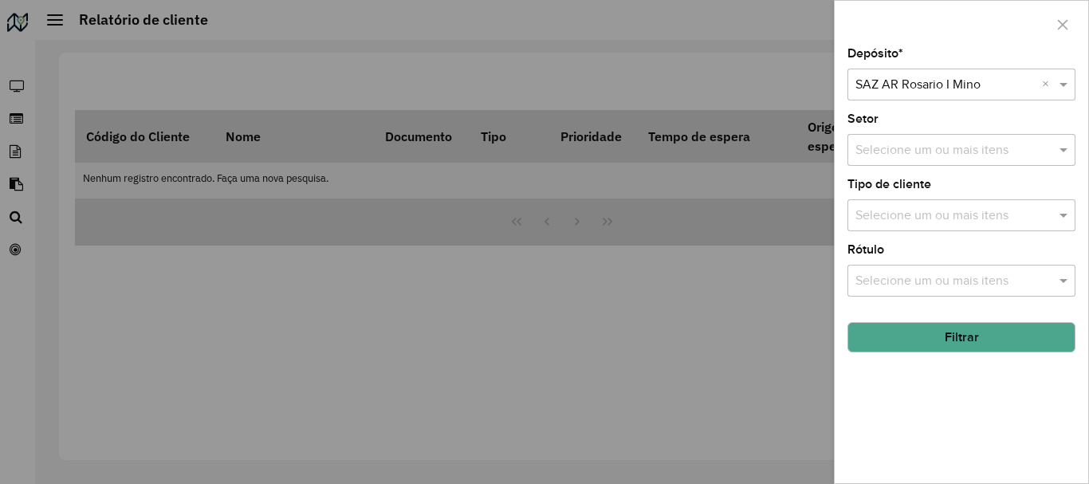
click at [933, 152] on input "text" at bounding box center [954, 150] width 204 height 19
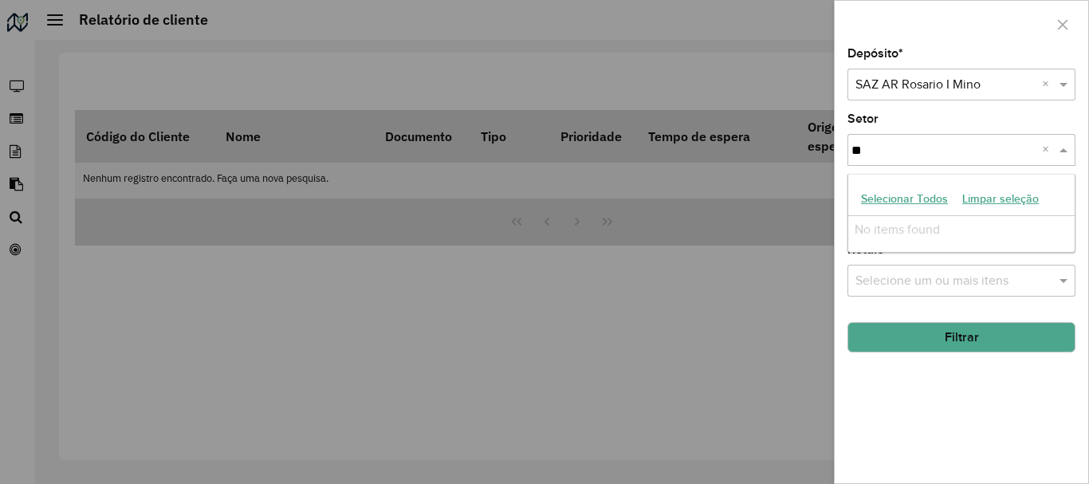
type input "*"
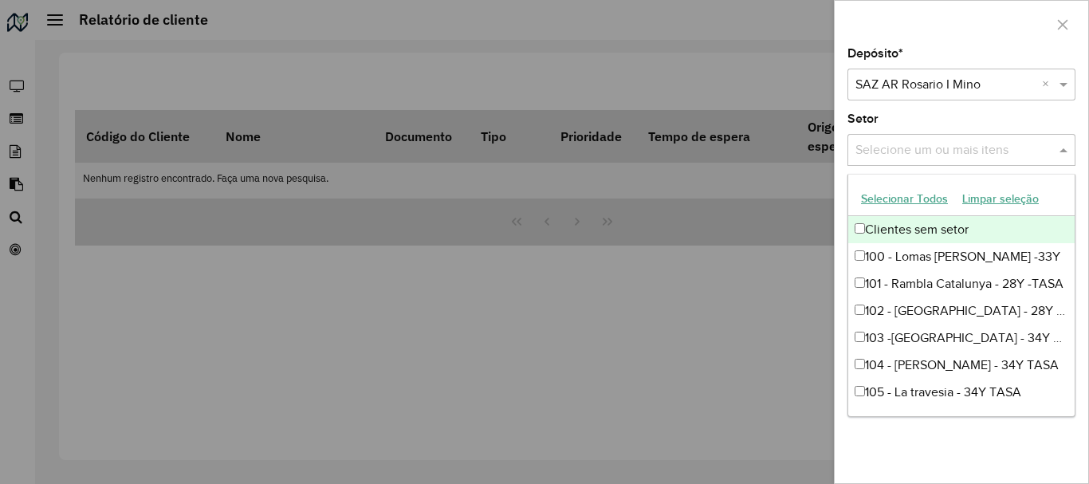
click at [868, 222] on div "Clientes sem setor" at bounding box center [961, 229] width 226 height 27
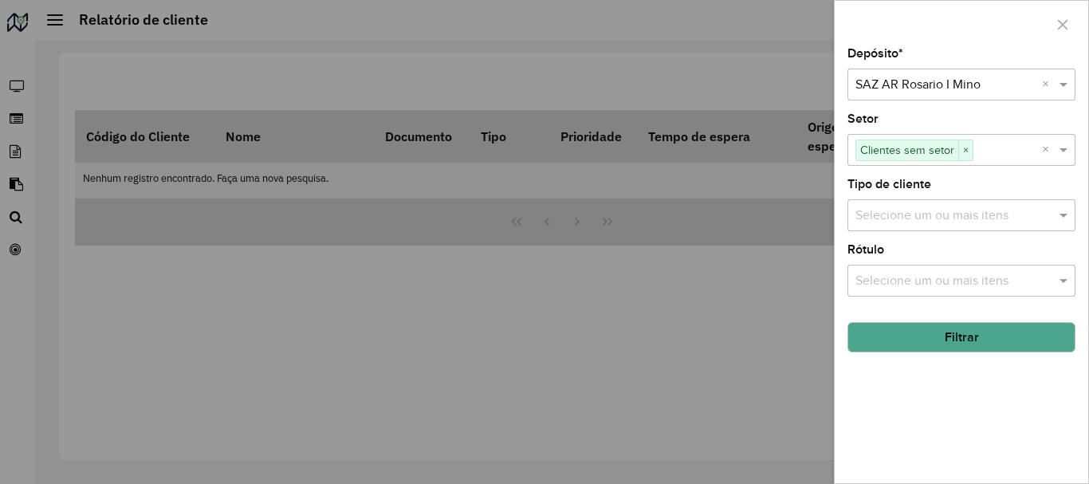
click at [1017, 345] on button "Filtrar" at bounding box center [962, 337] width 228 height 30
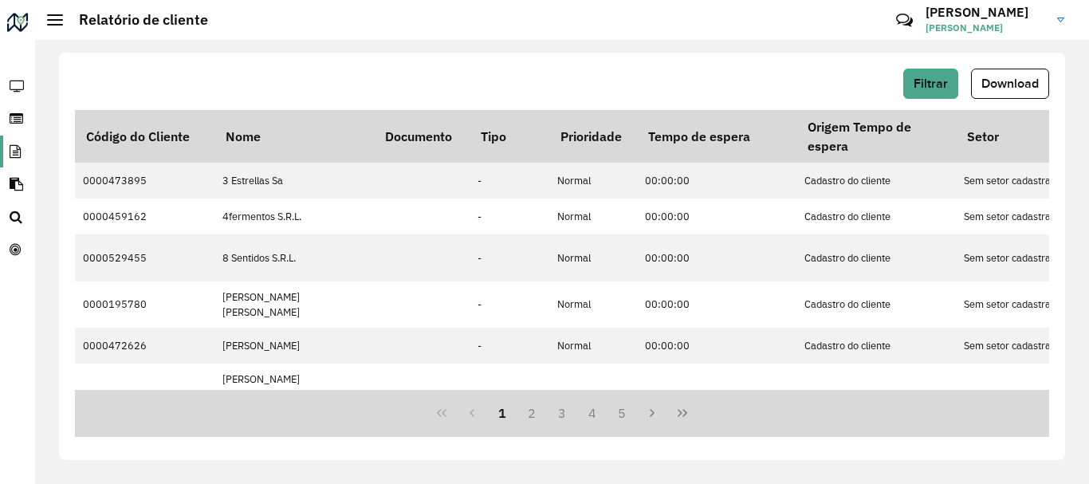
click at [16, 148] on icon at bounding box center [13, 152] width 27 height 14
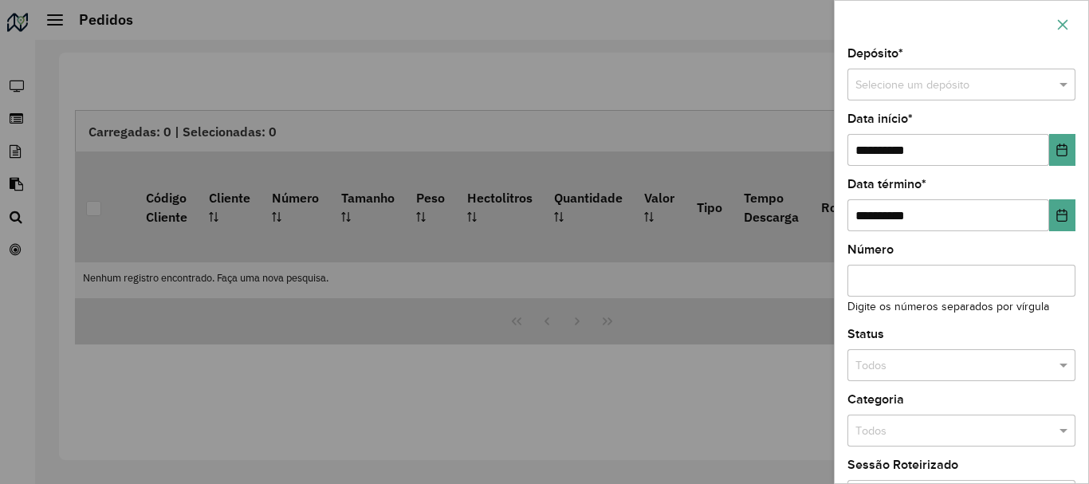
click at [1072, 18] on button "button" at bounding box center [1063, 25] width 26 height 26
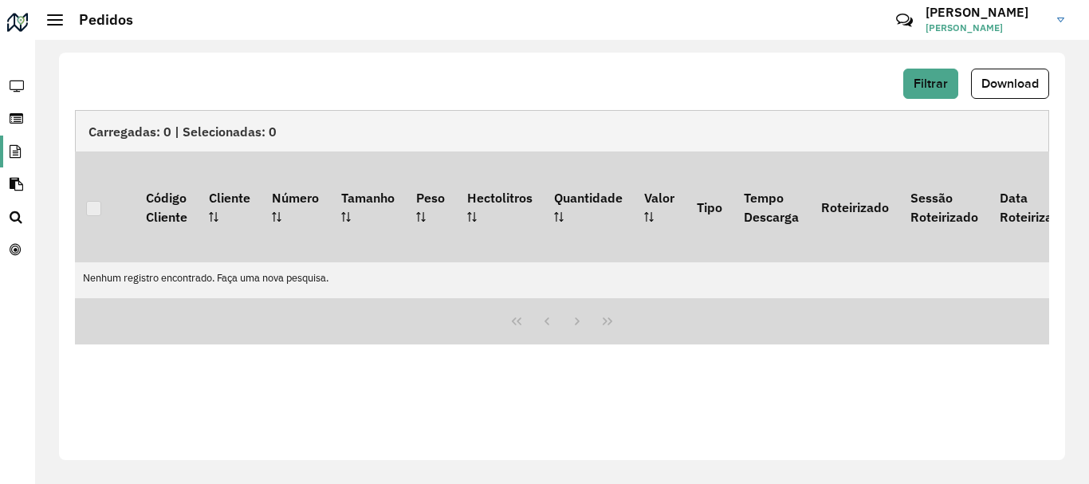
click at [12, 159] on link "Pedidos" at bounding box center [13, 152] width 27 height 32
click at [15, 150] on icon at bounding box center [13, 152] width 27 height 14
click at [11, 112] on icon at bounding box center [15, 119] width 30 height 14
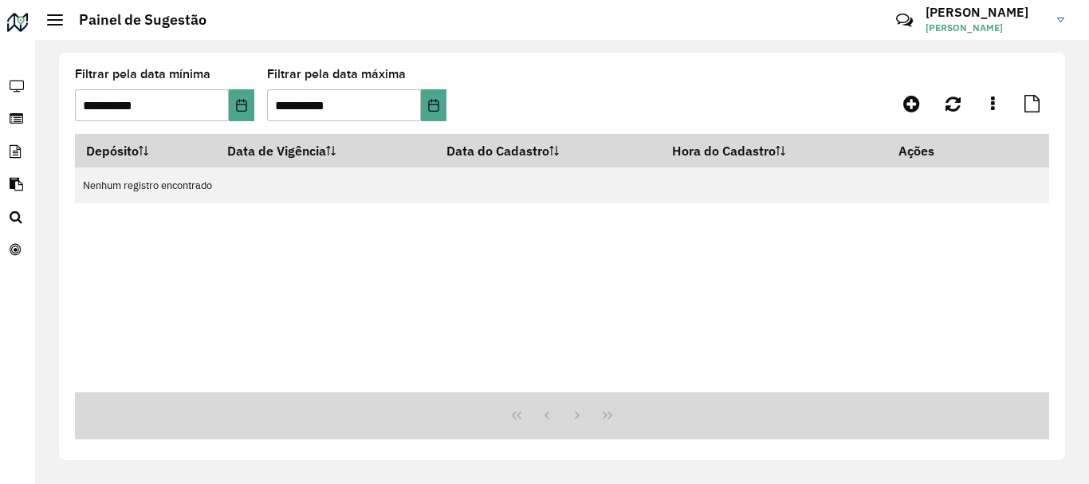
click at [1059, 24] on link "Julio Julio Nussbaum" at bounding box center [1001, 19] width 151 height 41
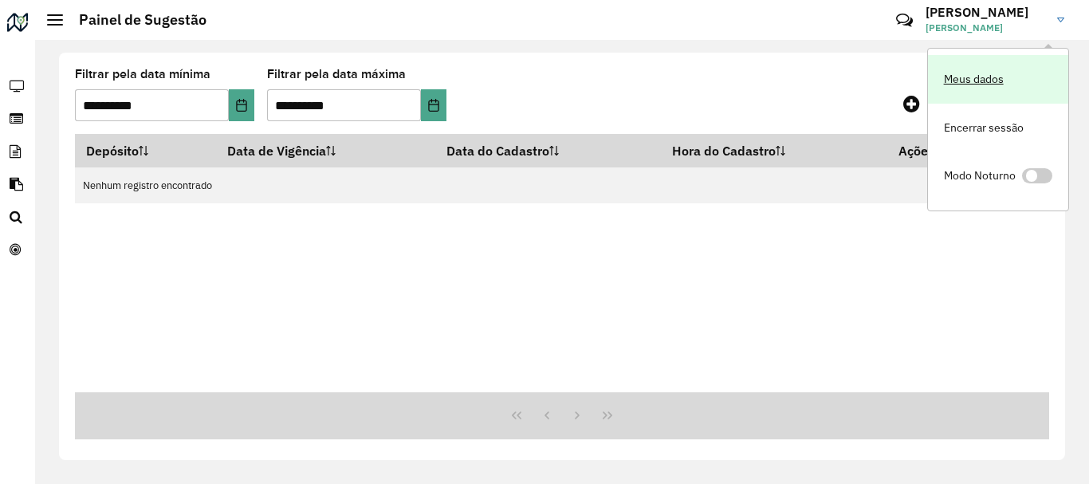
click at [955, 75] on link "Meus dados" at bounding box center [998, 79] width 140 height 49
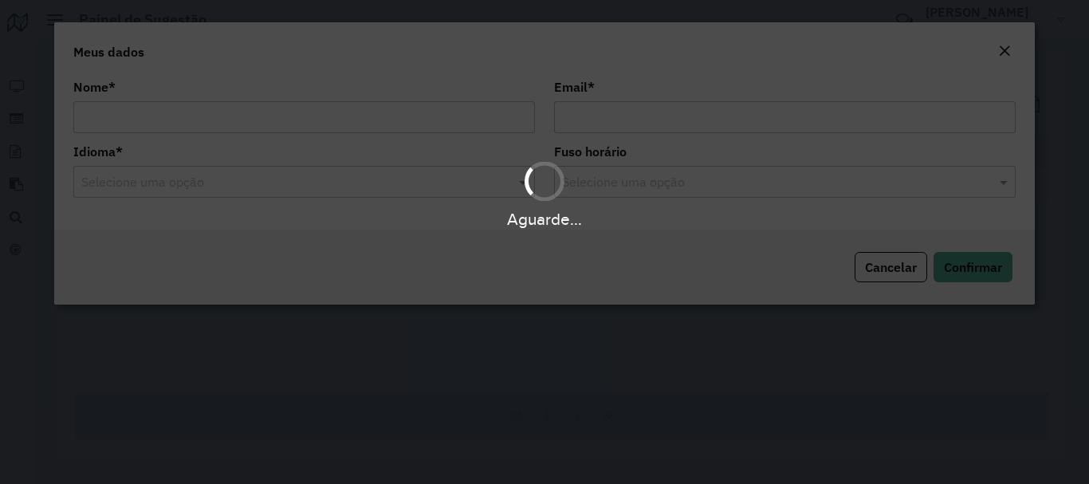
type input "**********"
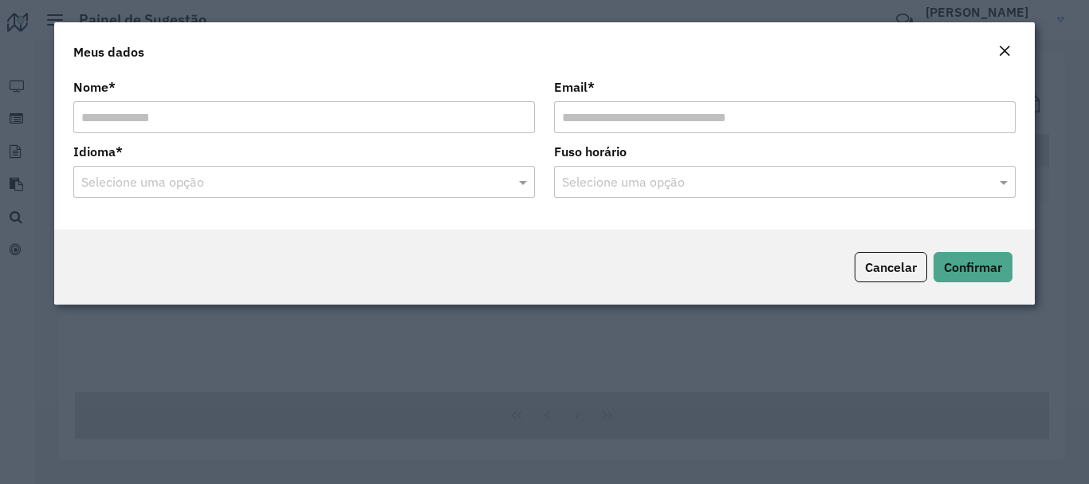
click at [1001, 45] on em "Close" at bounding box center [1004, 51] width 13 height 13
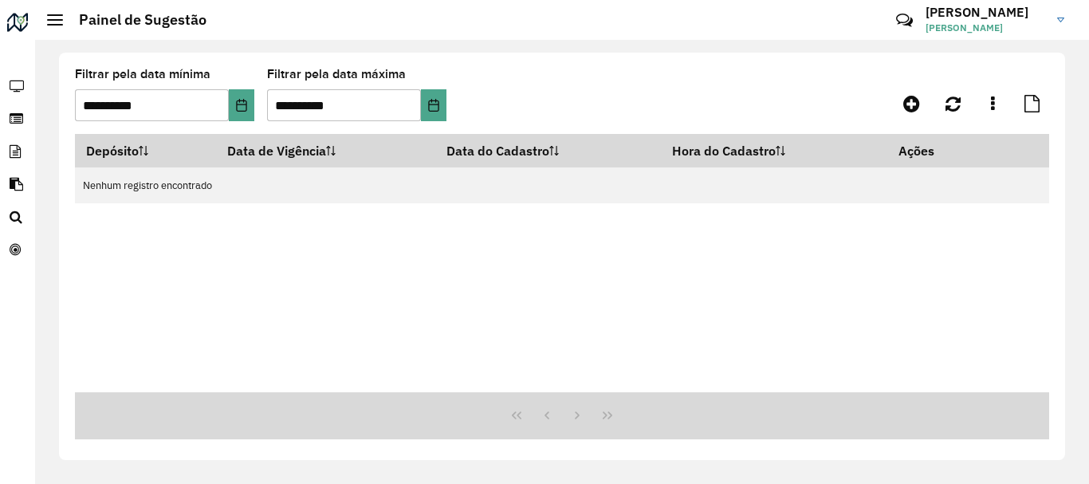
click at [750, 46] on div "**********" at bounding box center [562, 262] width 1054 height 444
click at [73, 215] on span "Roteirização" at bounding box center [93, 217] width 65 height 17
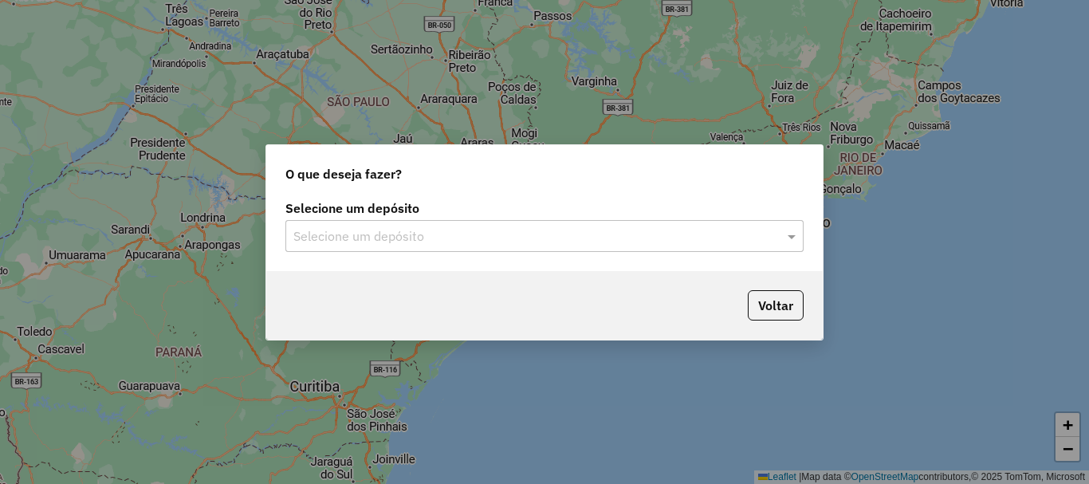
click at [553, 255] on div "Selecione um depósito Selecione um depósito" at bounding box center [544, 233] width 557 height 75
click at [550, 237] on input "text" at bounding box center [528, 236] width 470 height 19
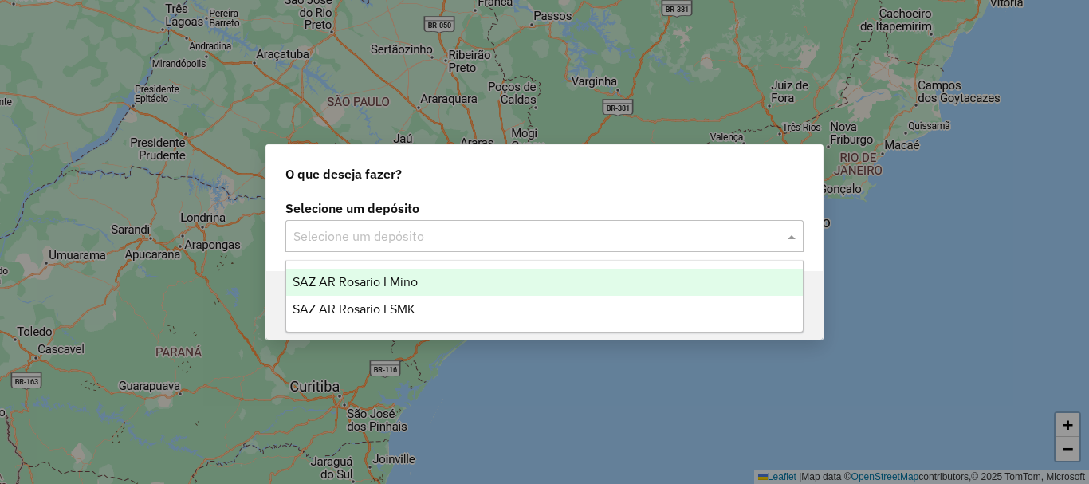
click at [403, 281] on span "SAZ AR Rosario I Mino" at bounding box center [355, 282] width 125 height 14
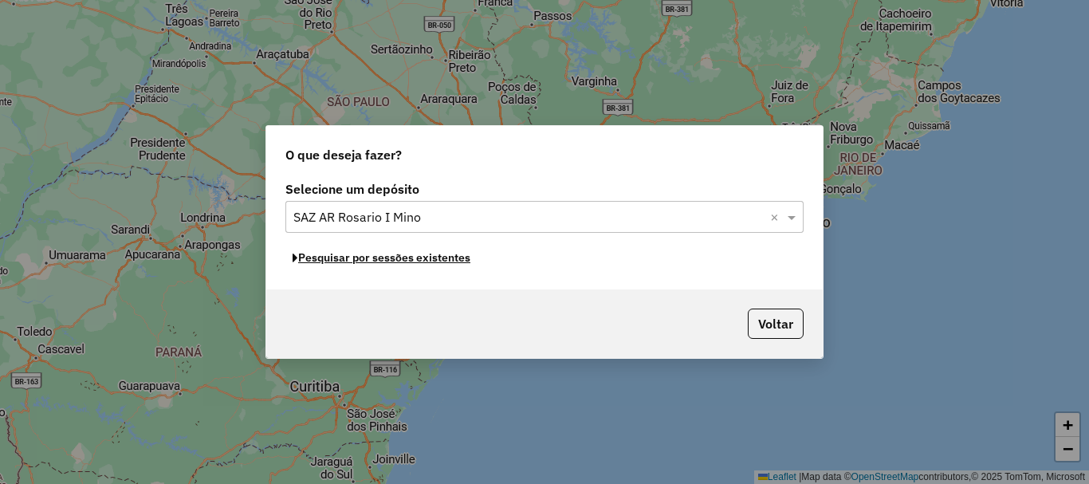
click at [365, 262] on button "Pesquisar por sessões existentes" at bounding box center [381, 258] width 192 height 25
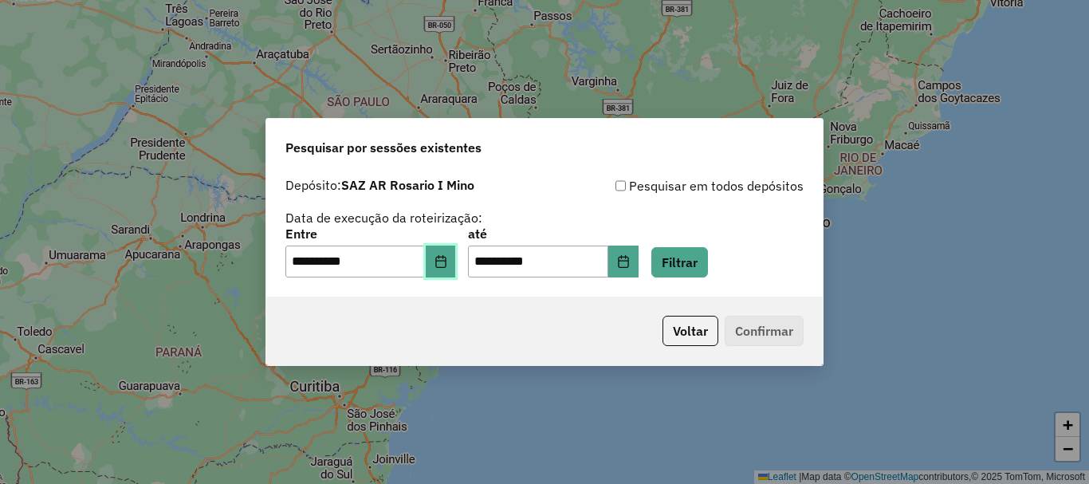
click at [445, 267] on icon "Choose Date" at bounding box center [441, 261] width 13 height 13
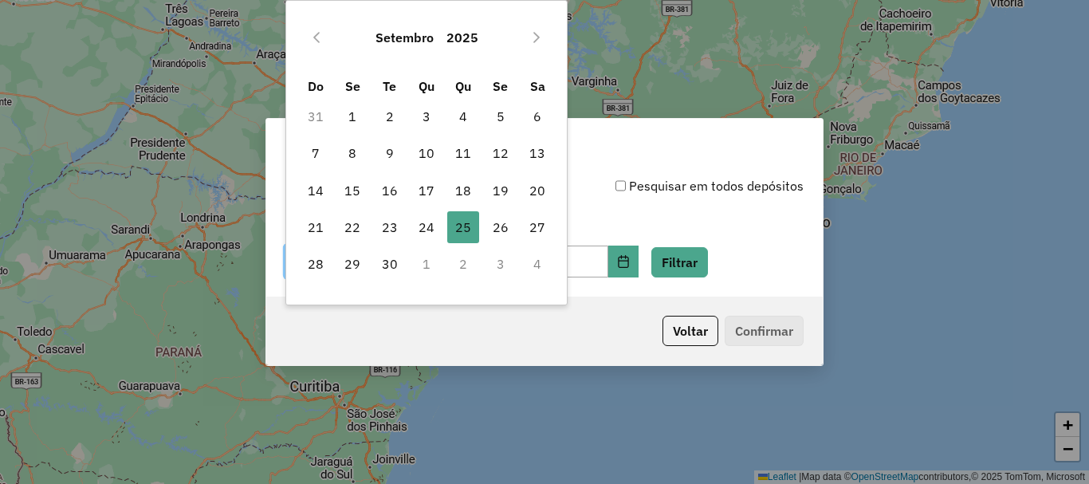
drag, startPoint x: 426, startPoint y: 230, endPoint x: 468, endPoint y: 239, distance: 43.3
click at [426, 228] on span "24" at bounding box center [427, 227] width 32 height 32
type input "**********"
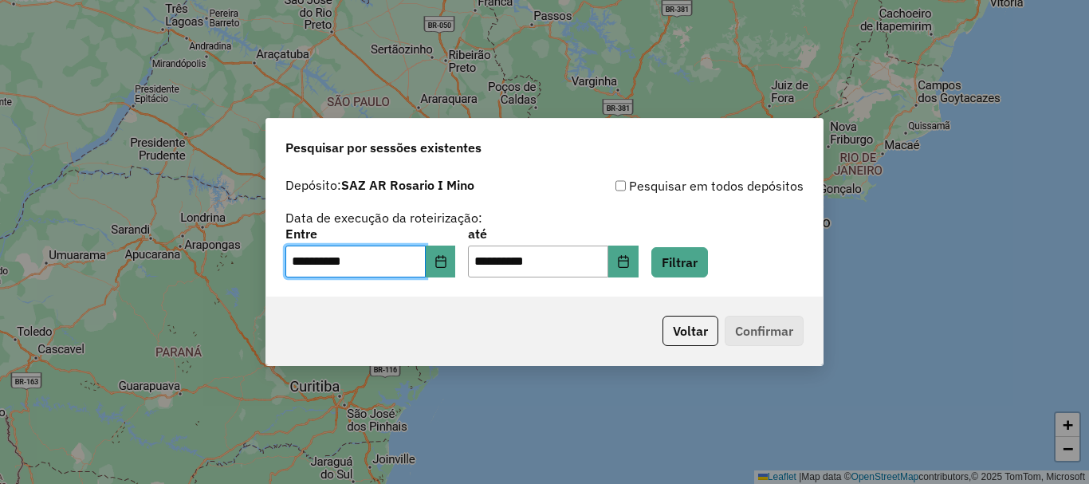
click at [706, 280] on div "**********" at bounding box center [544, 233] width 557 height 127
click at [706, 272] on button "Filtrar" at bounding box center [679, 262] width 57 height 30
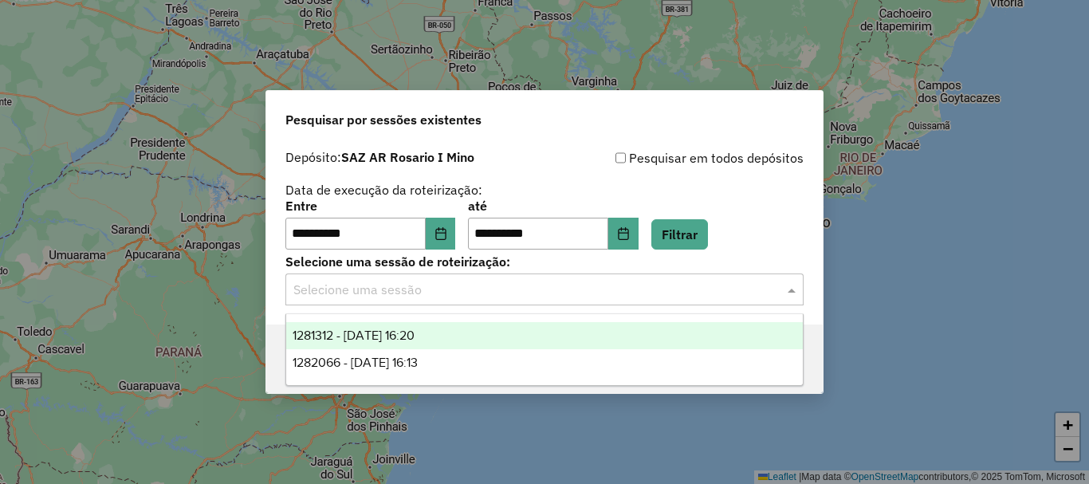
click at [490, 296] on input "text" at bounding box center [528, 290] width 470 height 19
click at [476, 336] on div "1281312 - [DATE] 16:20" at bounding box center [544, 335] width 517 height 27
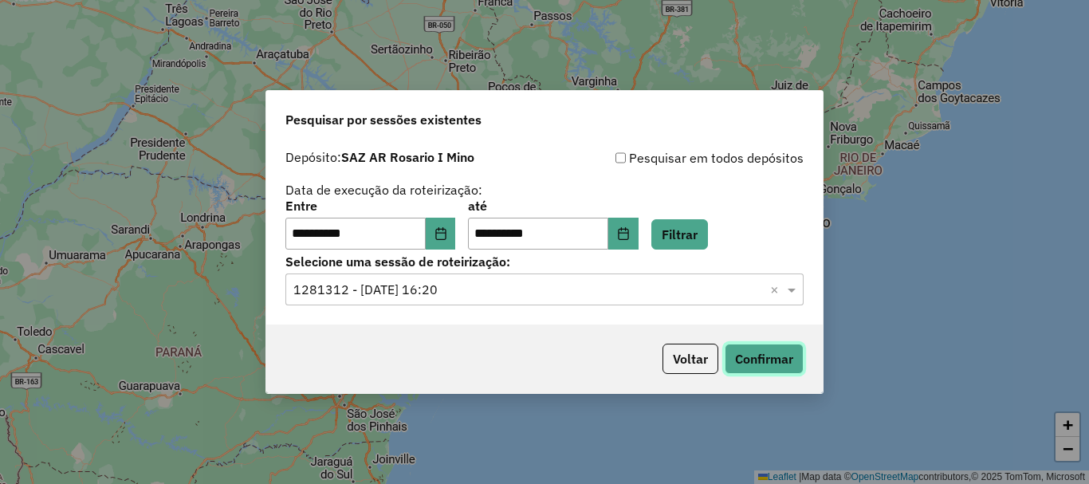
click at [785, 360] on button "Confirmar" at bounding box center [764, 359] width 79 height 30
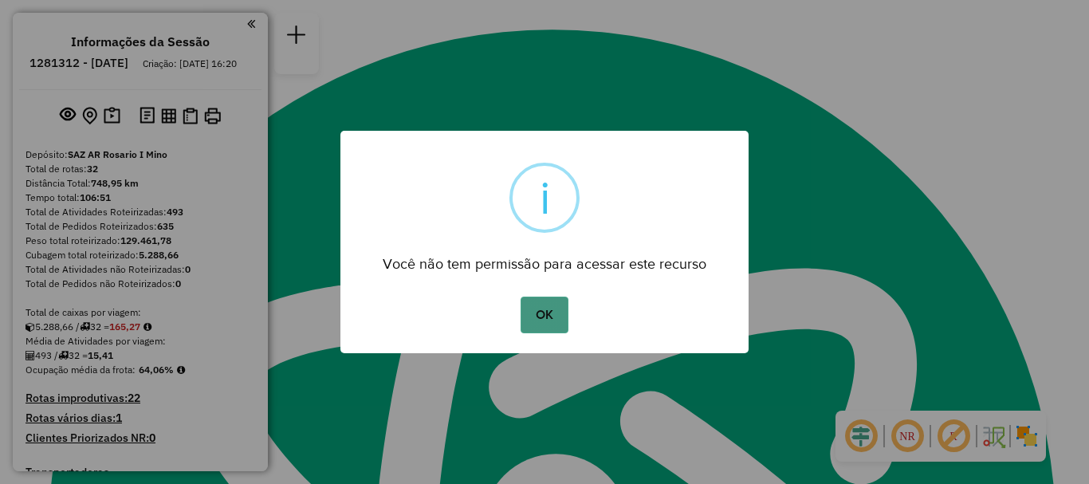
click at [553, 318] on button "OK" at bounding box center [544, 315] width 47 height 37
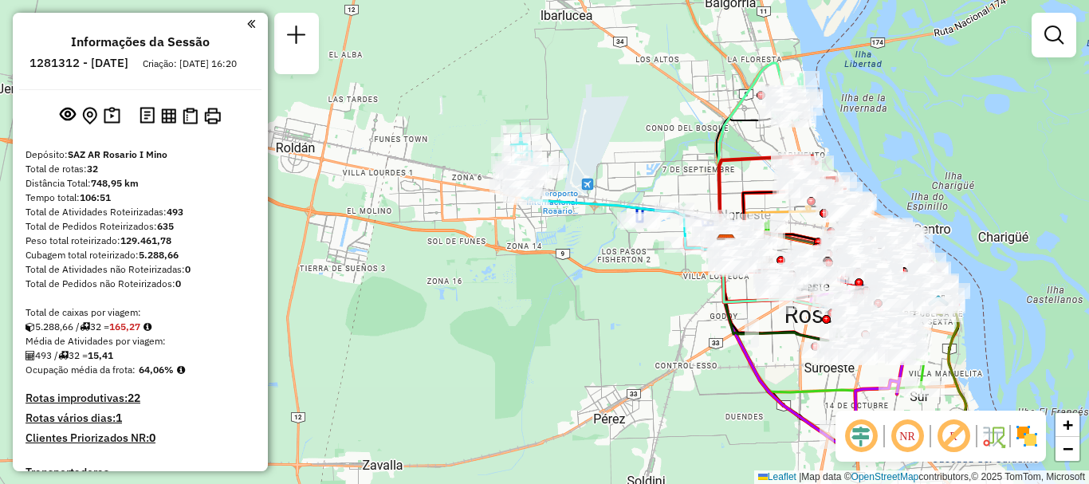
drag, startPoint x: 606, startPoint y: 258, endPoint x: 645, endPoint y: 344, distance: 93.8
click at [645, 344] on div "Janela de atendimento Grade de atendimento Capacidade Transportadoras Veículos …" at bounding box center [544, 242] width 1089 height 484
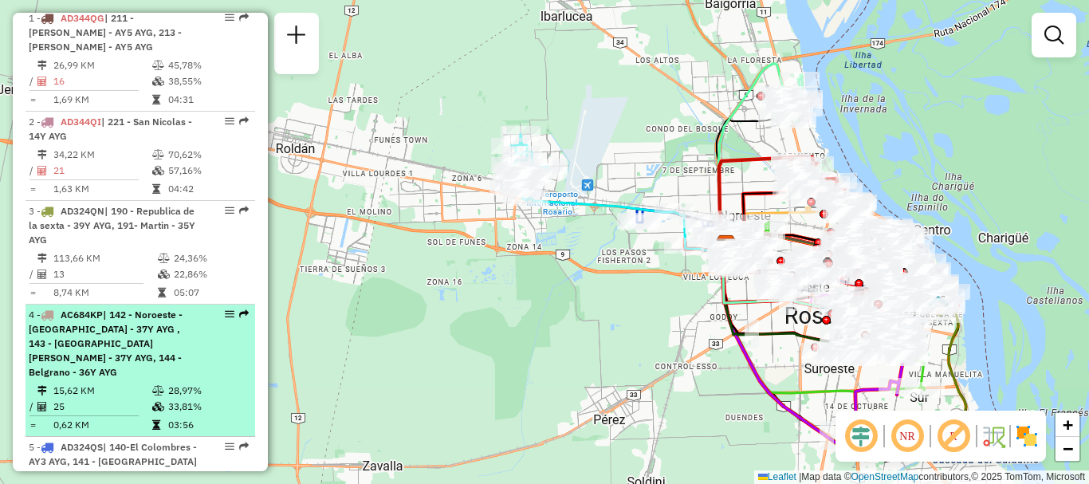
scroll to position [638, 0]
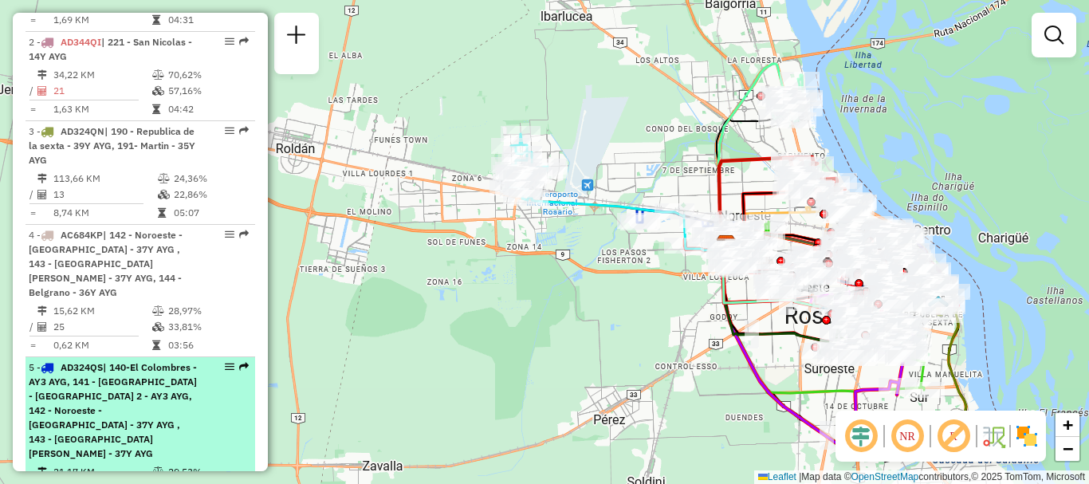
click at [139, 391] on span "| 140-El Colombres - AY3 AYG, 141 - Altos de Mendonza - Peligro 2 - AY3 AYG, 14…" at bounding box center [113, 410] width 168 height 98
select select "**********"
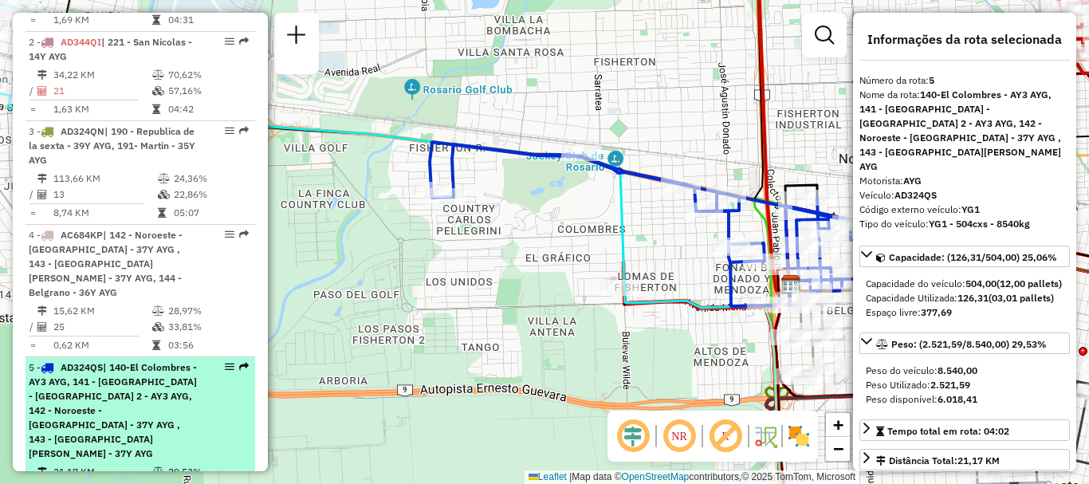
click at [81, 364] on span "AD324QS" at bounding box center [82, 367] width 42 height 12
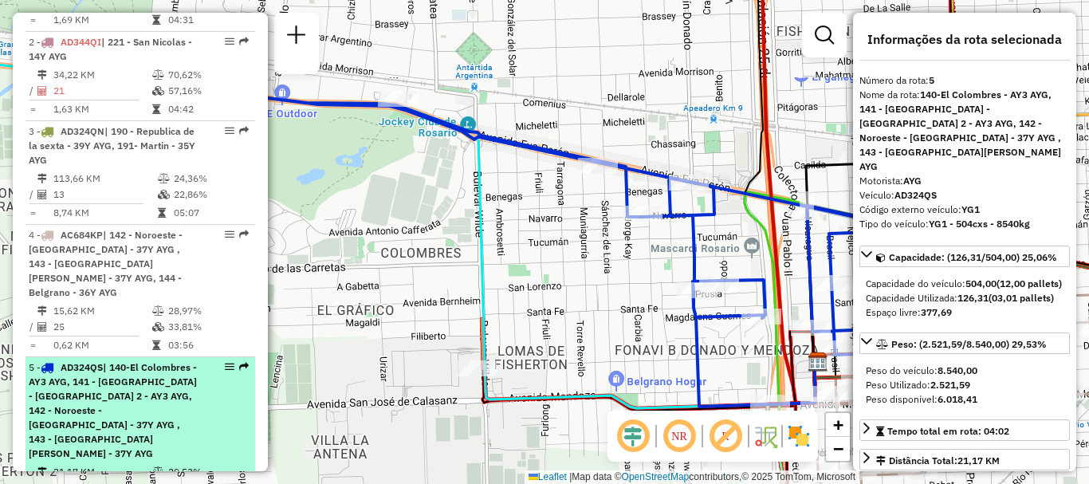
click at [81, 364] on span "AD324QS" at bounding box center [82, 367] width 42 height 12
click at [96, 397] on span "| 140-El Colombres - AY3 AYG, 141 - Altos de Mendonza - Peligro 2 - AY3 AYG, 14…" at bounding box center [113, 410] width 168 height 98
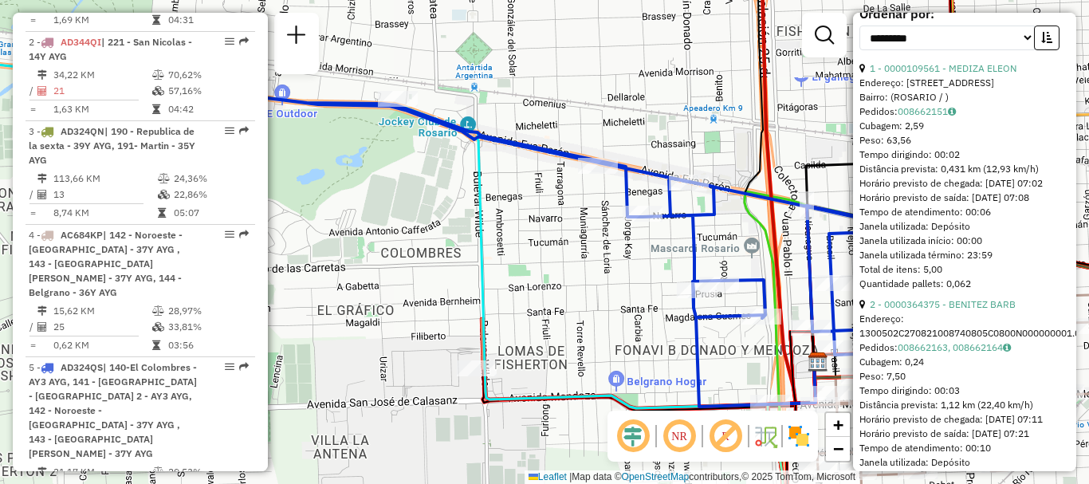
scroll to position [957, 0]
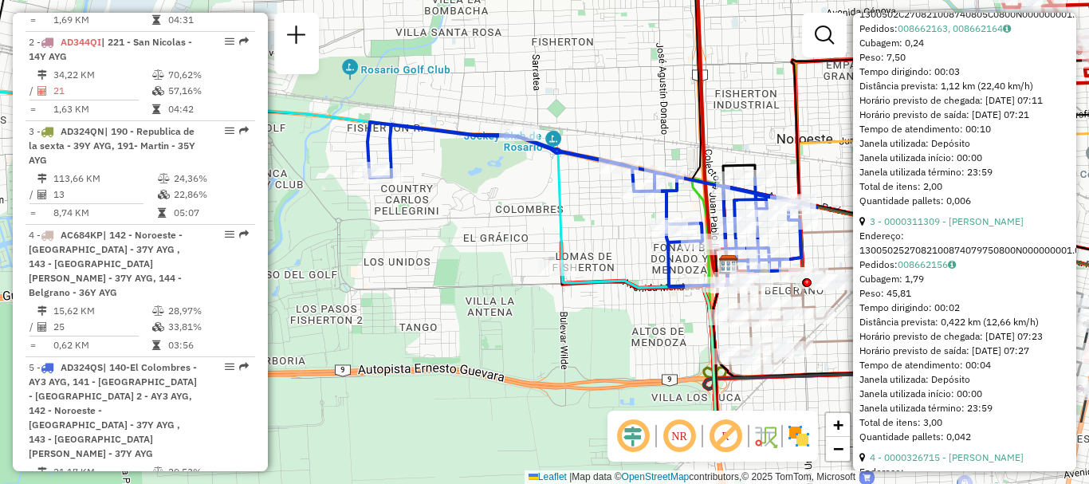
drag, startPoint x: 431, startPoint y: 383, endPoint x: 536, endPoint y: 270, distance: 153.5
click at [536, 270] on div "Janela de atendimento Grade de atendimento Capacidade Transportadoras Veículos …" at bounding box center [544, 242] width 1089 height 484
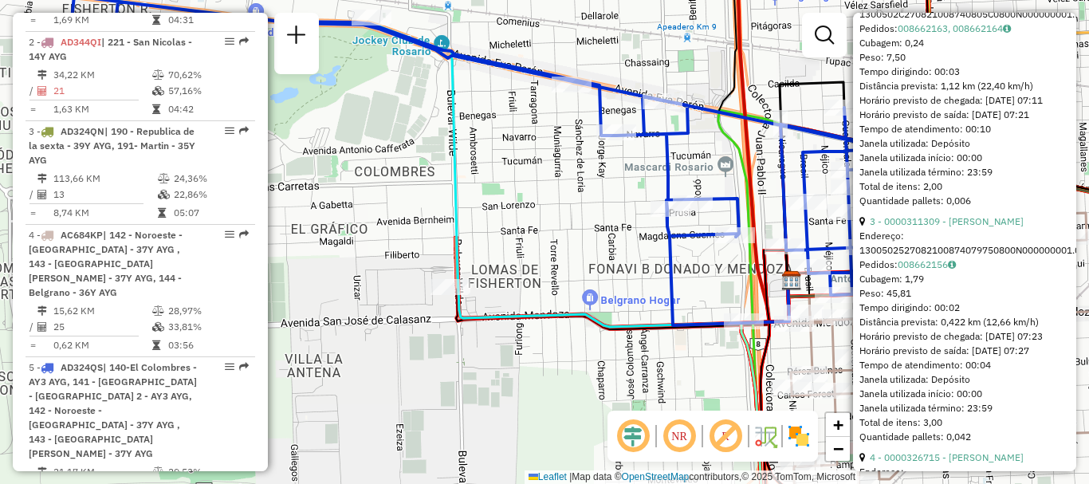
drag, startPoint x: 516, startPoint y: 270, endPoint x: 428, endPoint y: 236, distance: 94.2
click at [428, 236] on div "Janela de atendimento Grade de atendimento Capacidade Transportadoras Veículos …" at bounding box center [544, 242] width 1089 height 484
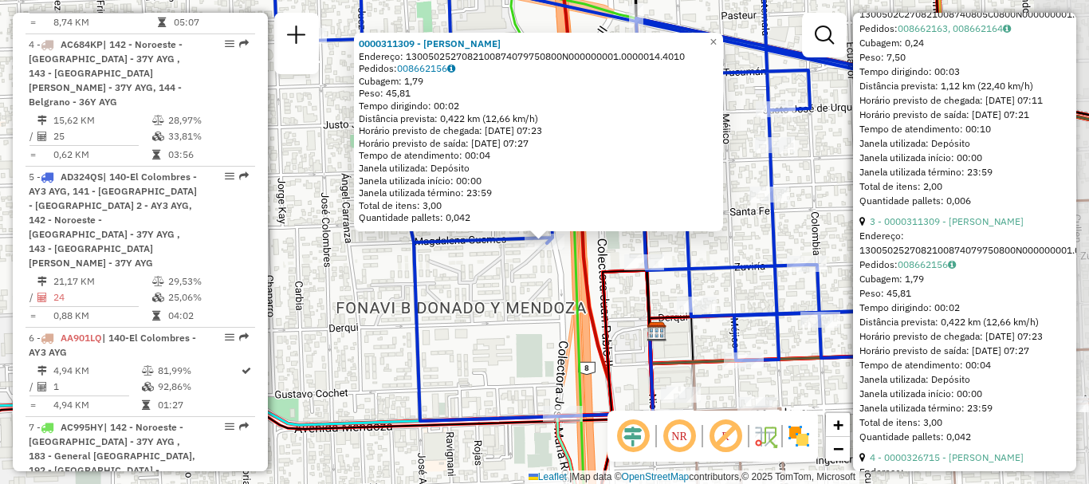
scroll to position [982, 0]
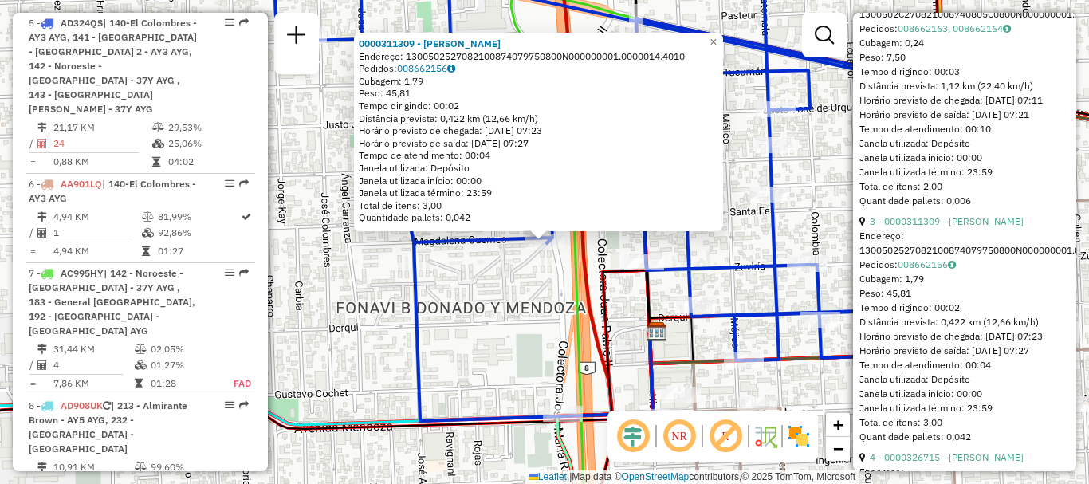
click at [412, 349] on div "0000311309 - ERASO MARCELA O Endereço: 1300502527082100874079750800N000000001.0…" at bounding box center [544, 242] width 1089 height 484
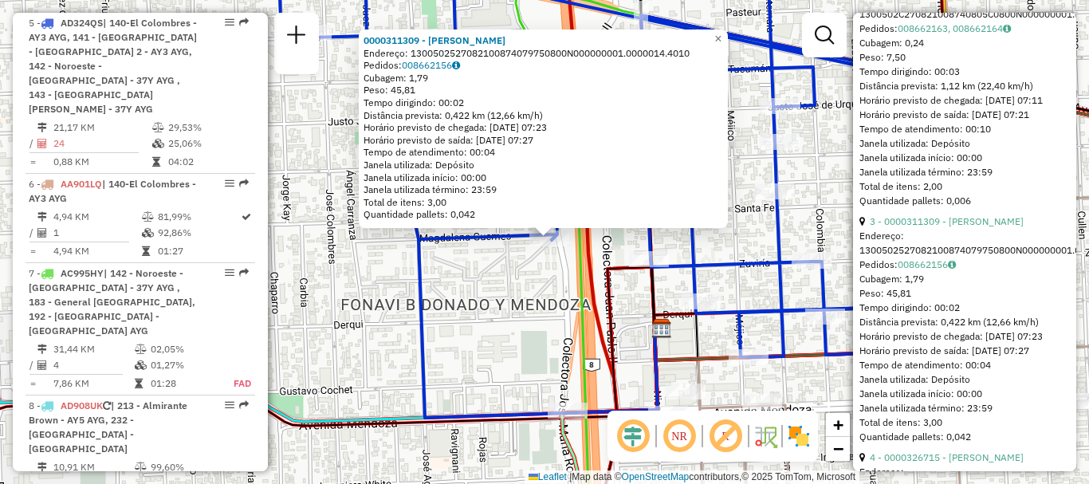
click at [491, 314] on div "0000311309 - ERASO MARCELA O Endereço: 1300502527082100874079750800N000000001.0…" at bounding box center [544, 242] width 1089 height 484
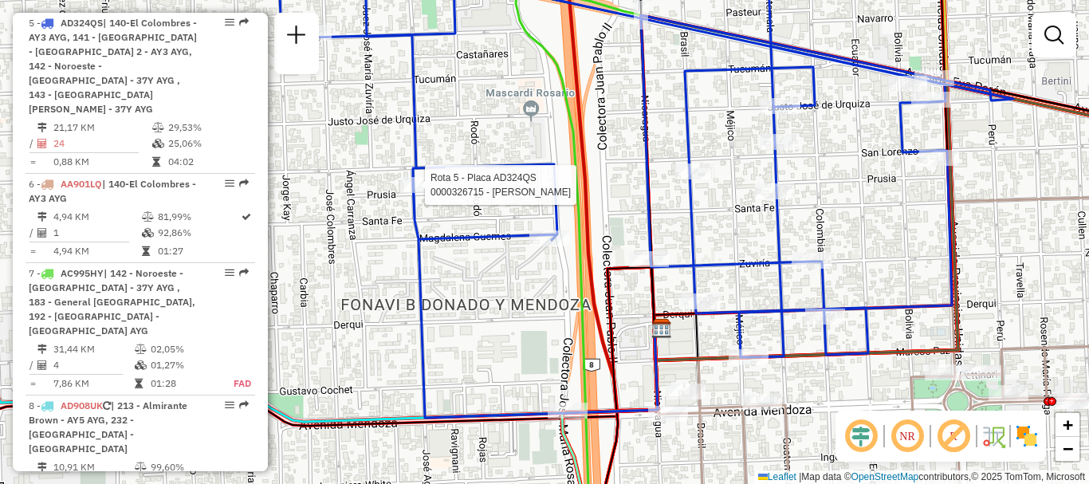
select select "**********"
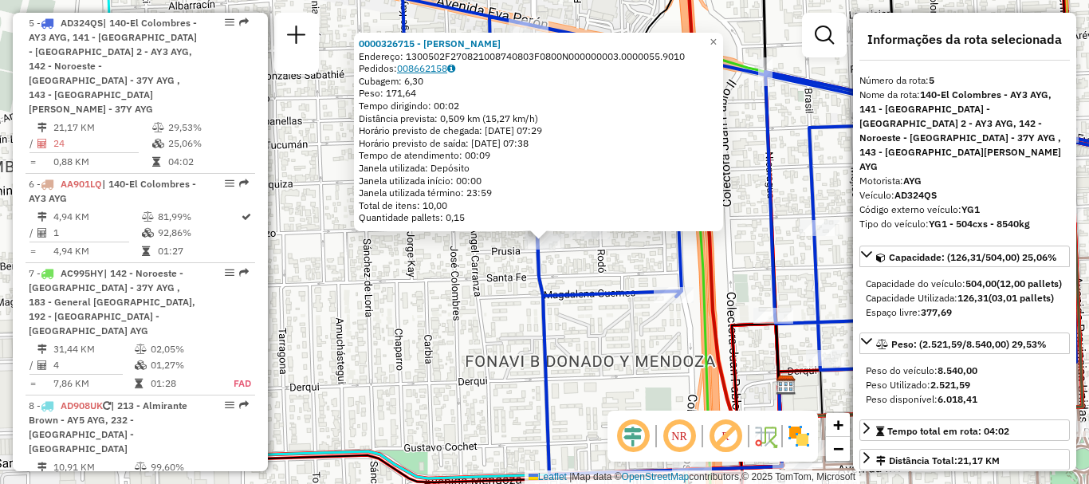
click at [455, 65] on icon at bounding box center [451, 69] width 8 height 10
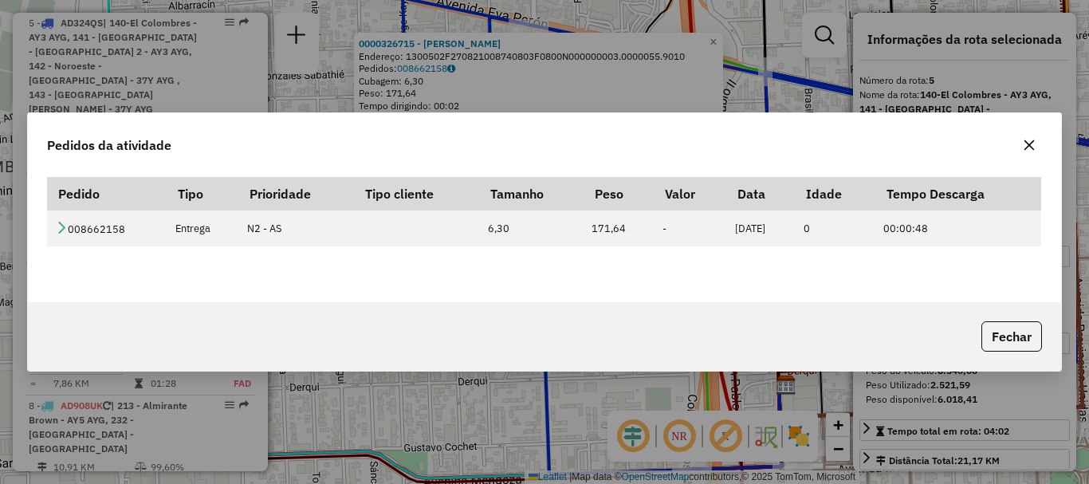
click at [1032, 152] on icon "button" at bounding box center [1029, 145] width 13 height 13
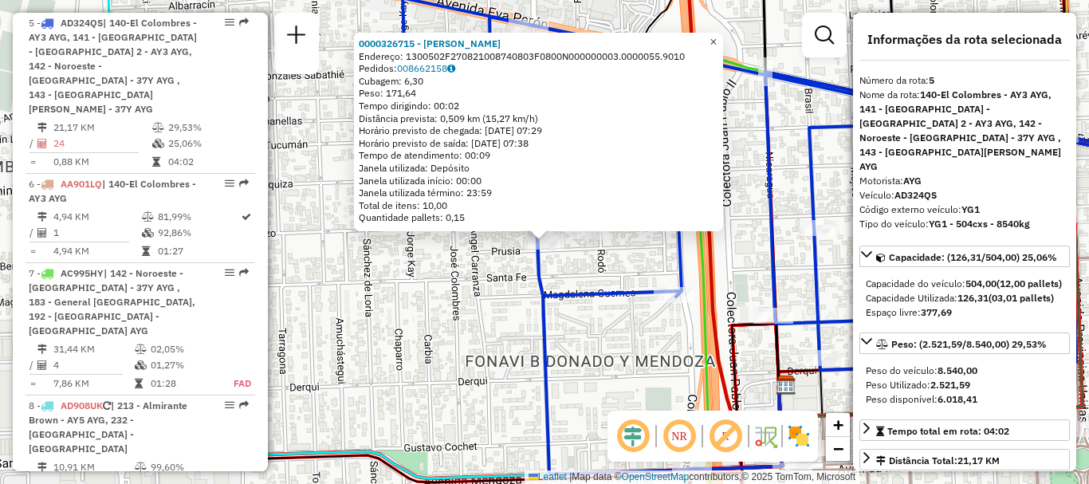
click at [717, 35] on span "×" at bounding box center [713, 42] width 7 height 14
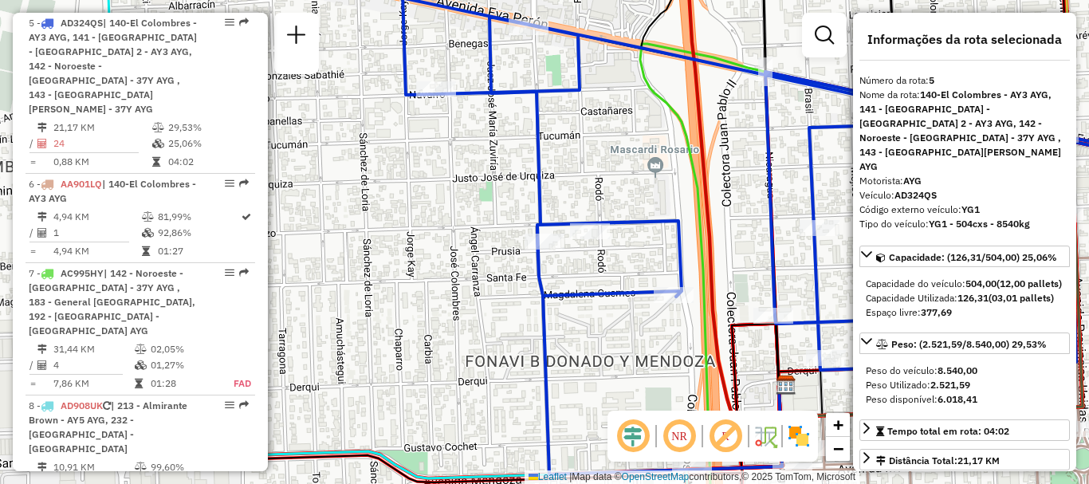
click at [508, 345] on div "Janela de atendimento Grade de atendimento Capacidade Transportadoras Veículos …" at bounding box center [544, 242] width 1089 height 484
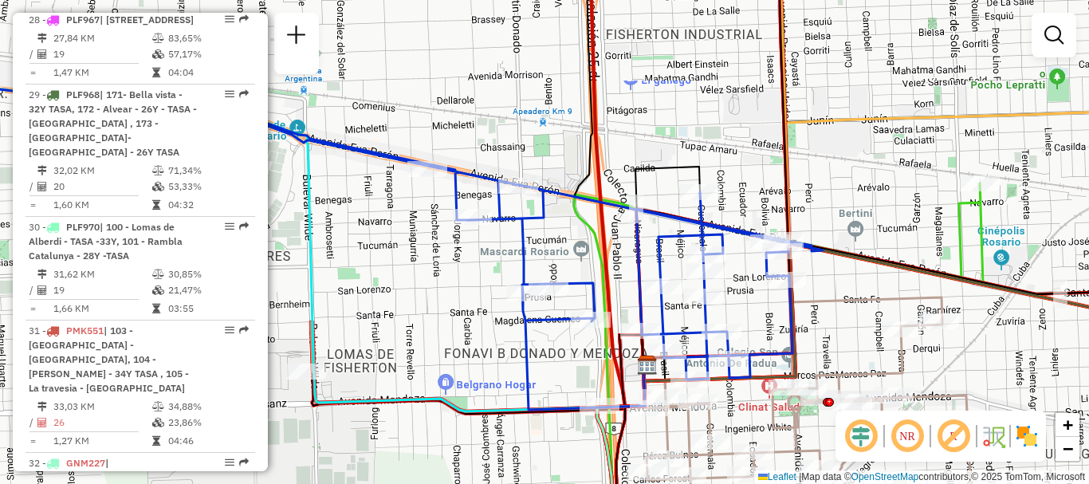
scroll to position [3241, 0]
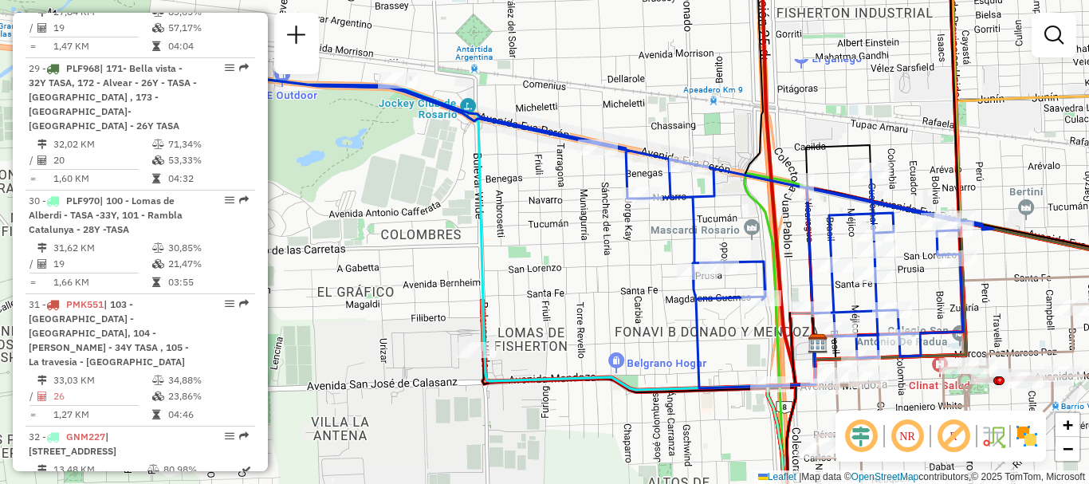
drag, startPoint x: 399, startPoint y: 348, endPoint x: 570, endPoint y: 326, distance: 172.0
click at [570, 326] on div "Janela de atendimento Grade de atendimento Capacidade Transportadoras Veículos …" at bounding box center [544, 242] width 1089 height 484
